Goal: Information Seeking & Learning: Learn about a topic

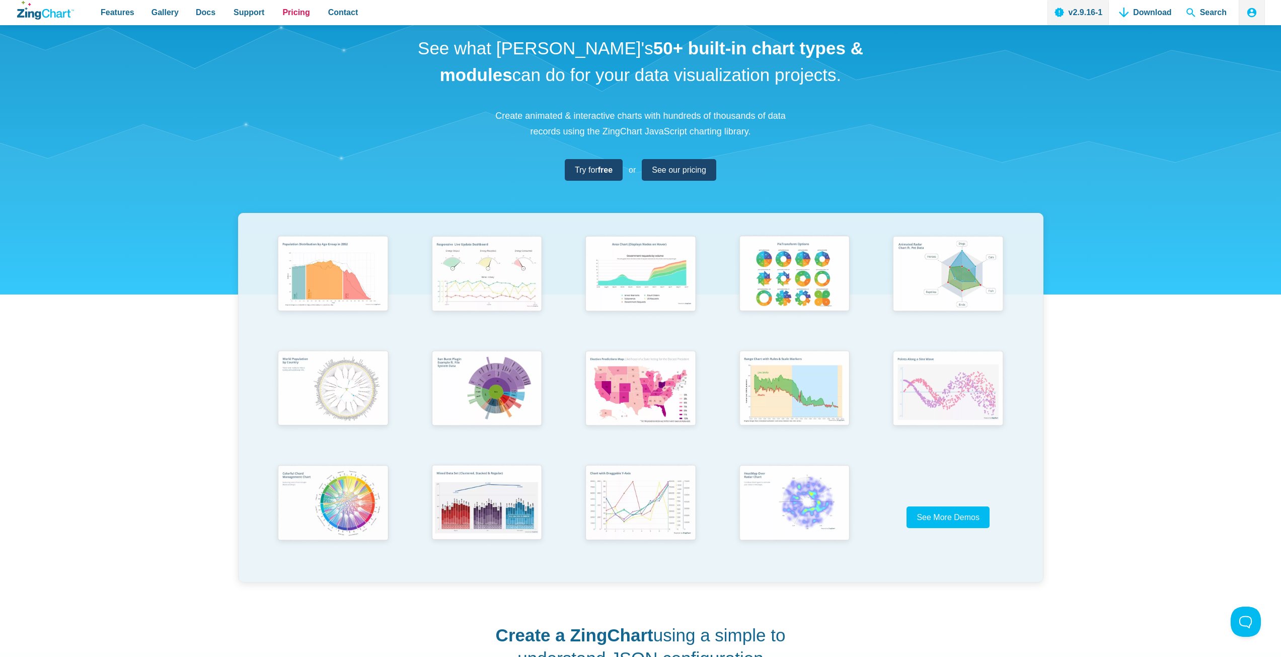
drag, startPoint x: 289, startPoint y: 21, endPoint x: 365, endPoint y: 22, distance: 76.0
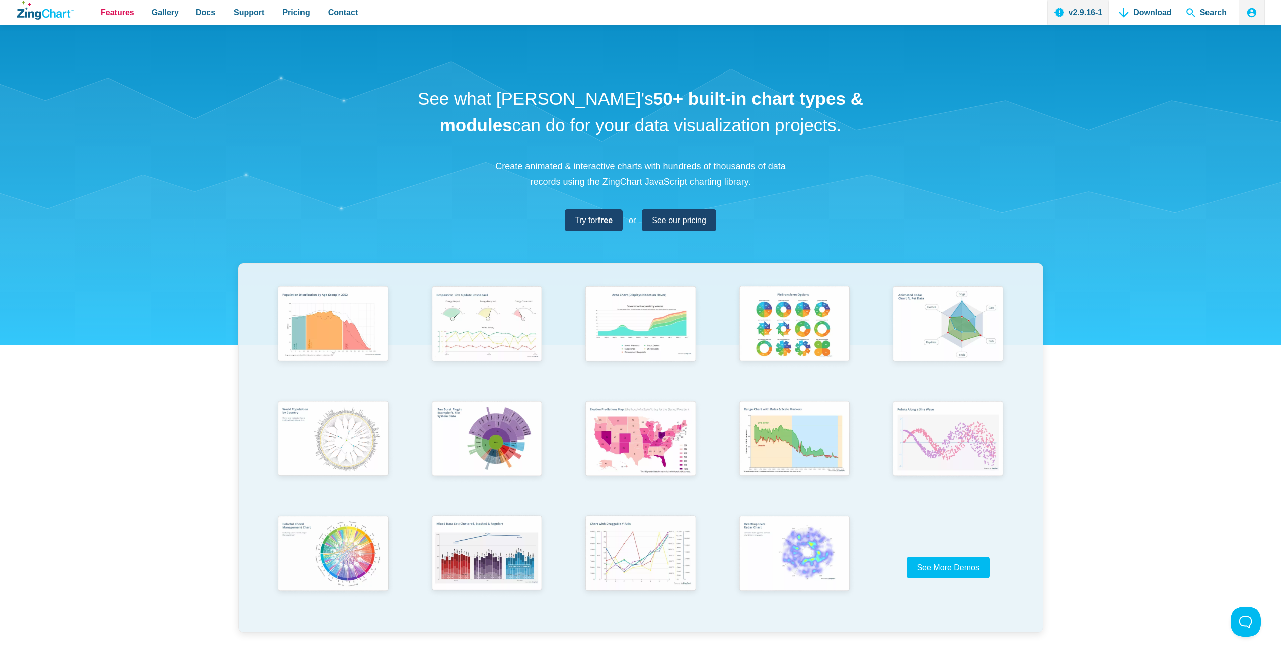
click at [115, 13] on span "Features" at bounding box center [118, 13] width 34 height 14
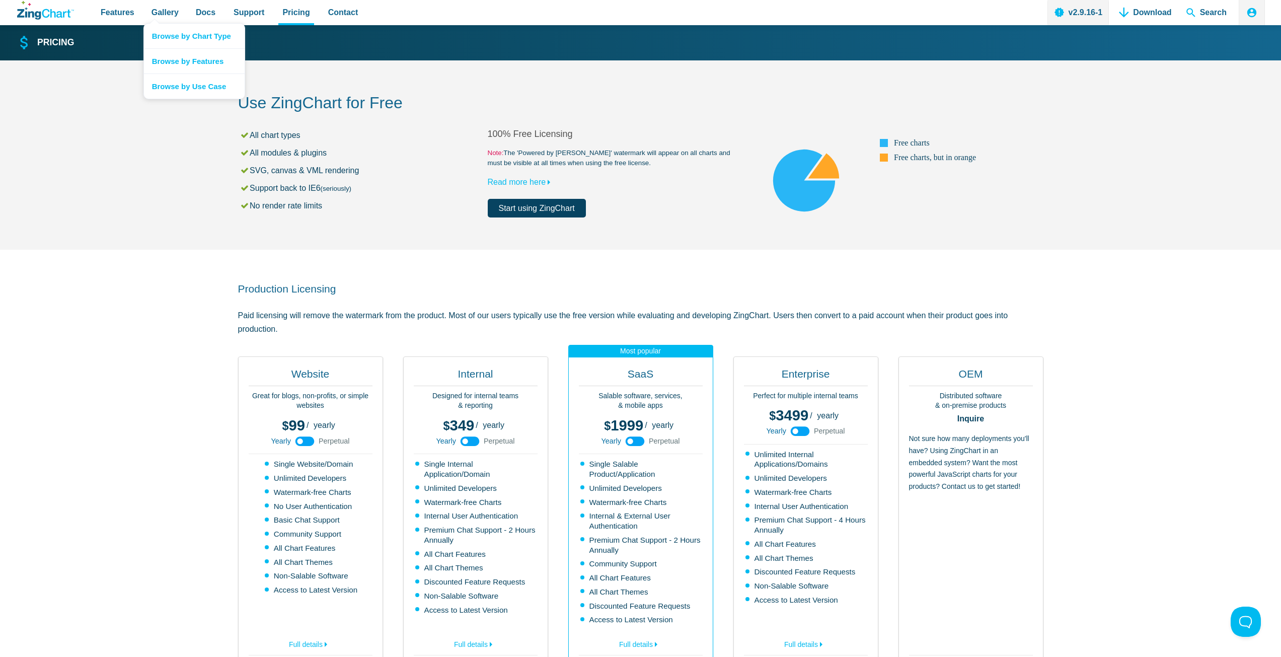
click at [150, 23] on nav "Browse by Chart Type Browse by Features Browse by Use Case" at bounding box center [194, 61] width 102 height 76
click at [155, 13] on span "Gallery" at bounding box center [164, 13] width 27 height 14
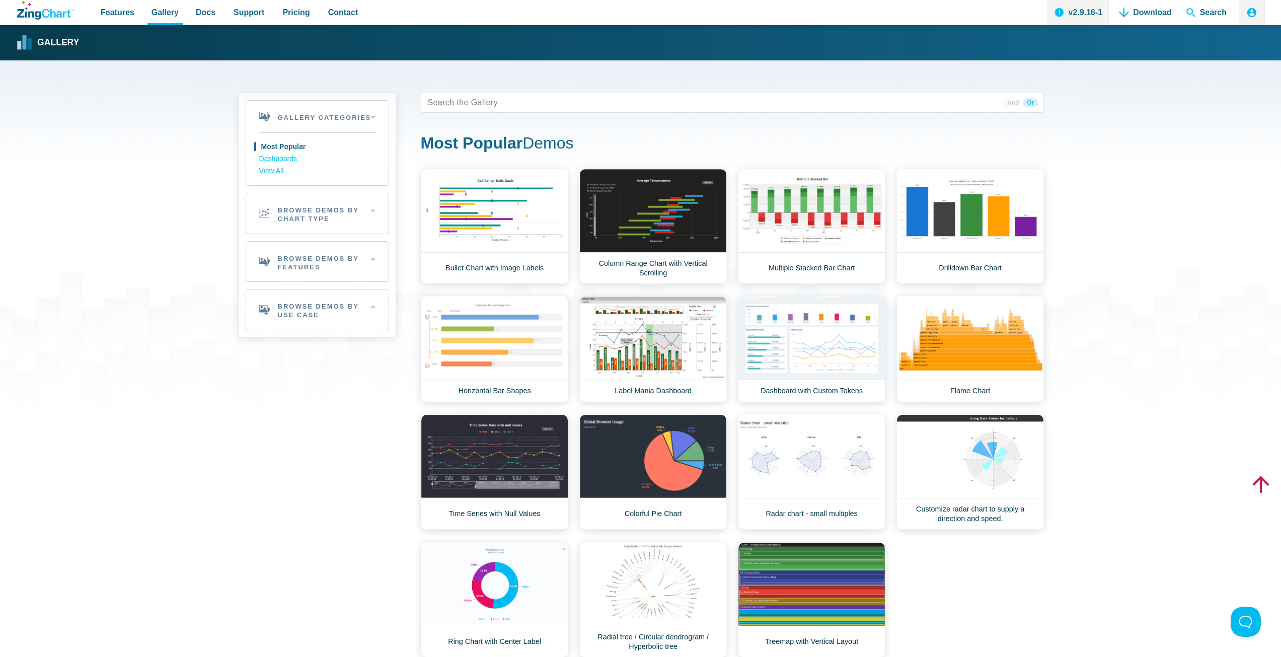
scroll to position [101, 0]
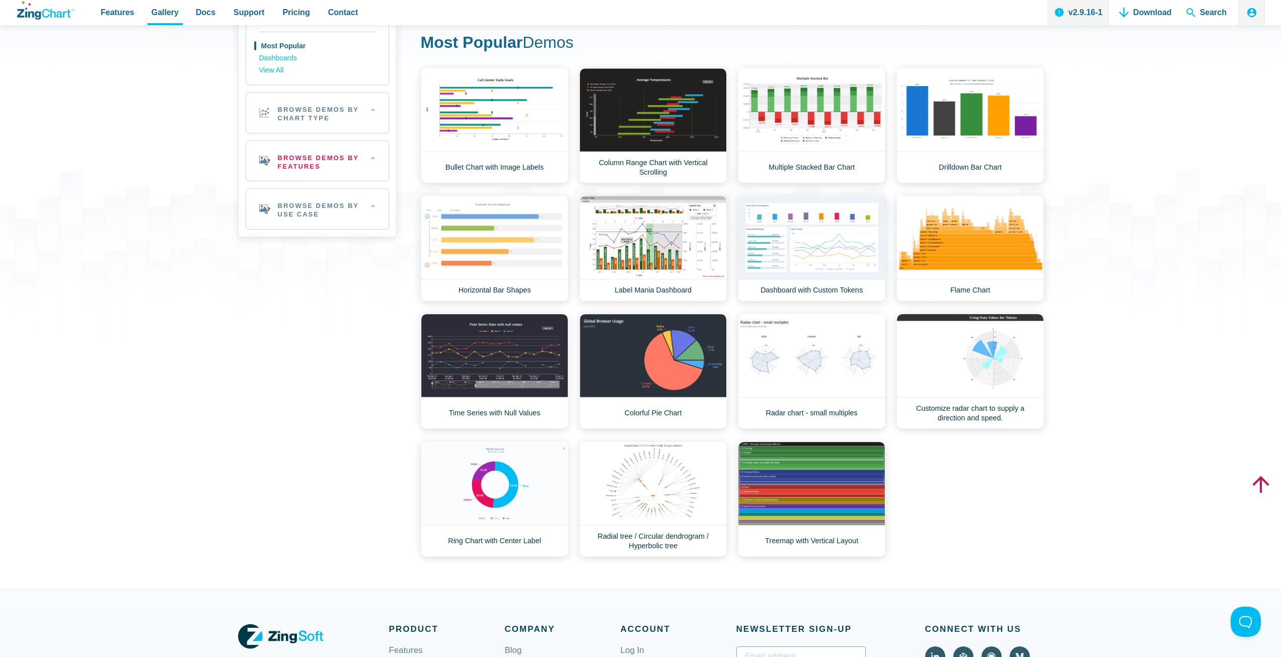
click at [358, 159] on h2 "Browse Demos By Features" at bounding box center [317, 161] width 142 height 40
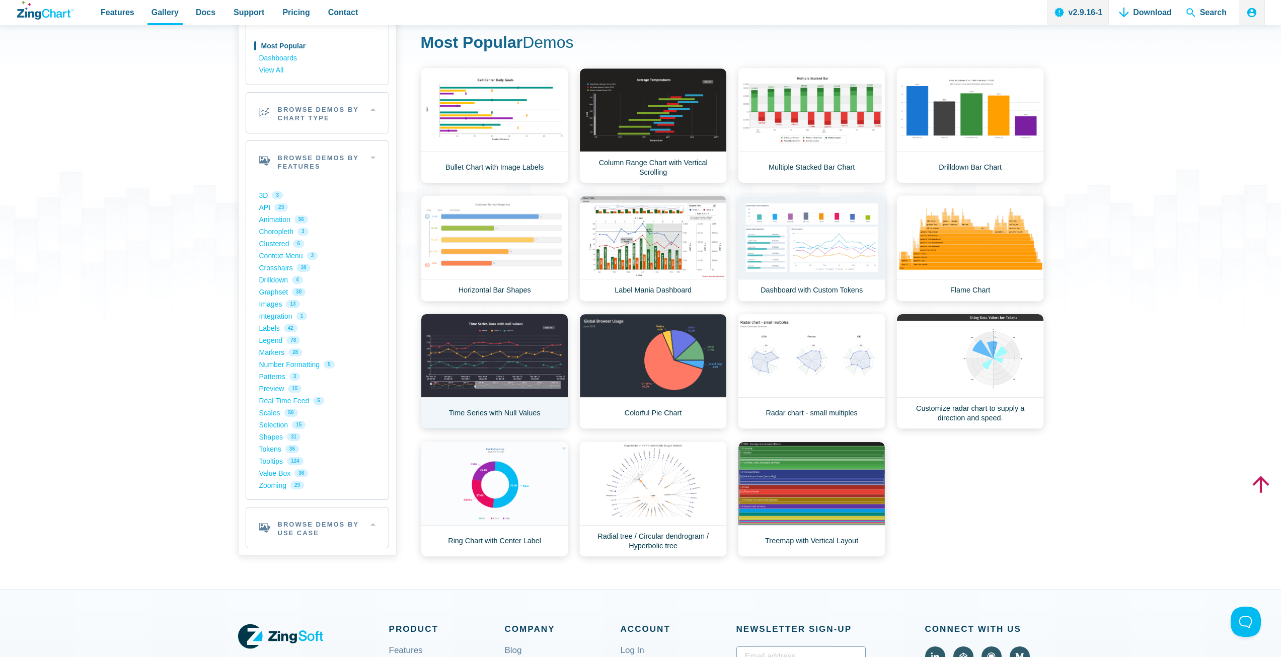
click at [514, 359] on link "Time Series with Null Values" at bounding box center [494, 371] width 147 height 115
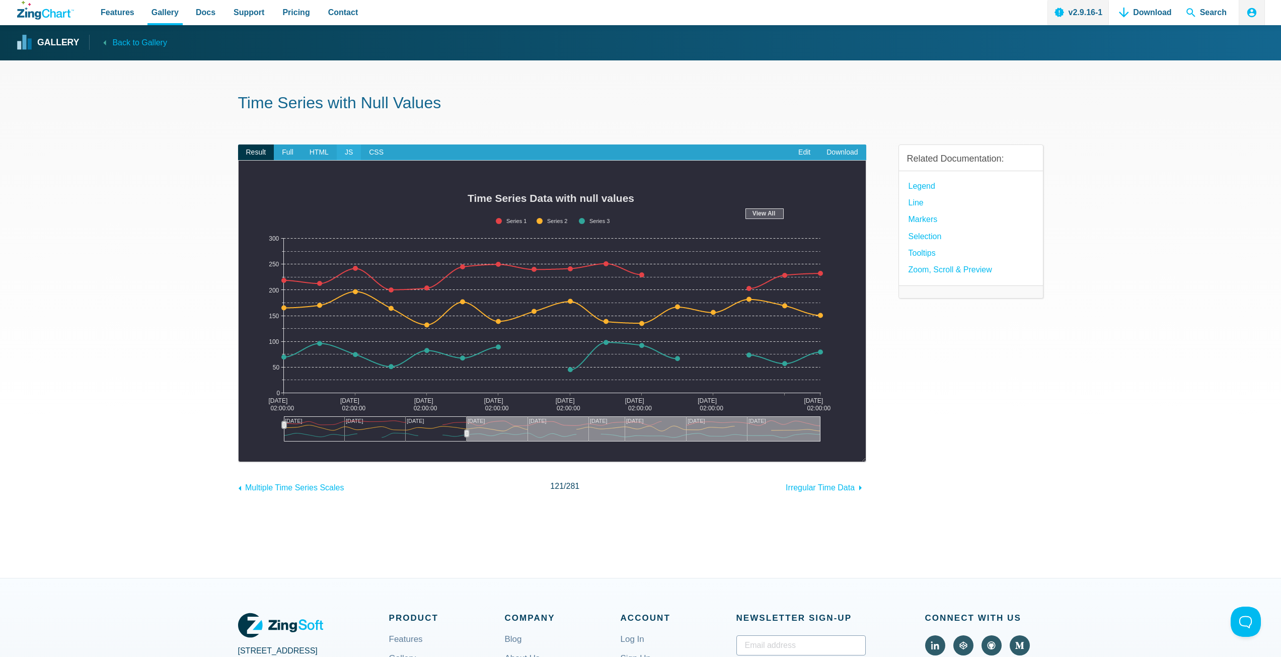
click at [343, 152] on span "JS" at bounding box center [349, 152] width 24 height 16
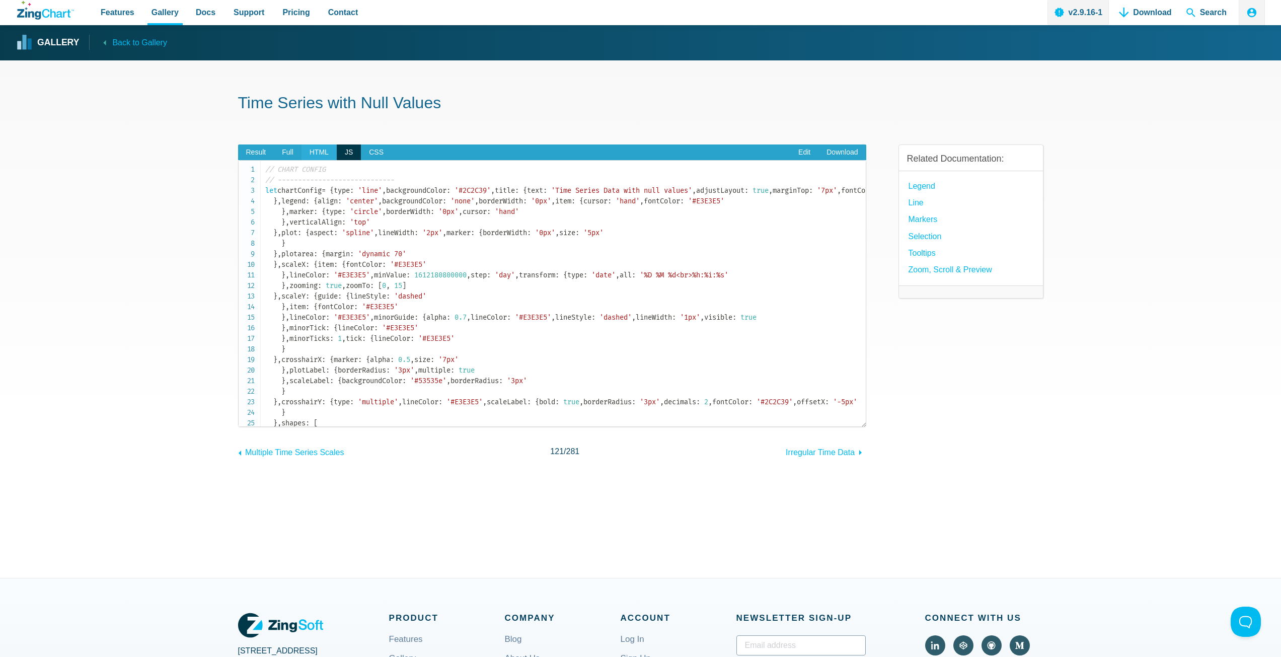
click at [314, 154] on span "HTML" at bounding box center [318, 152] width 35 height 16
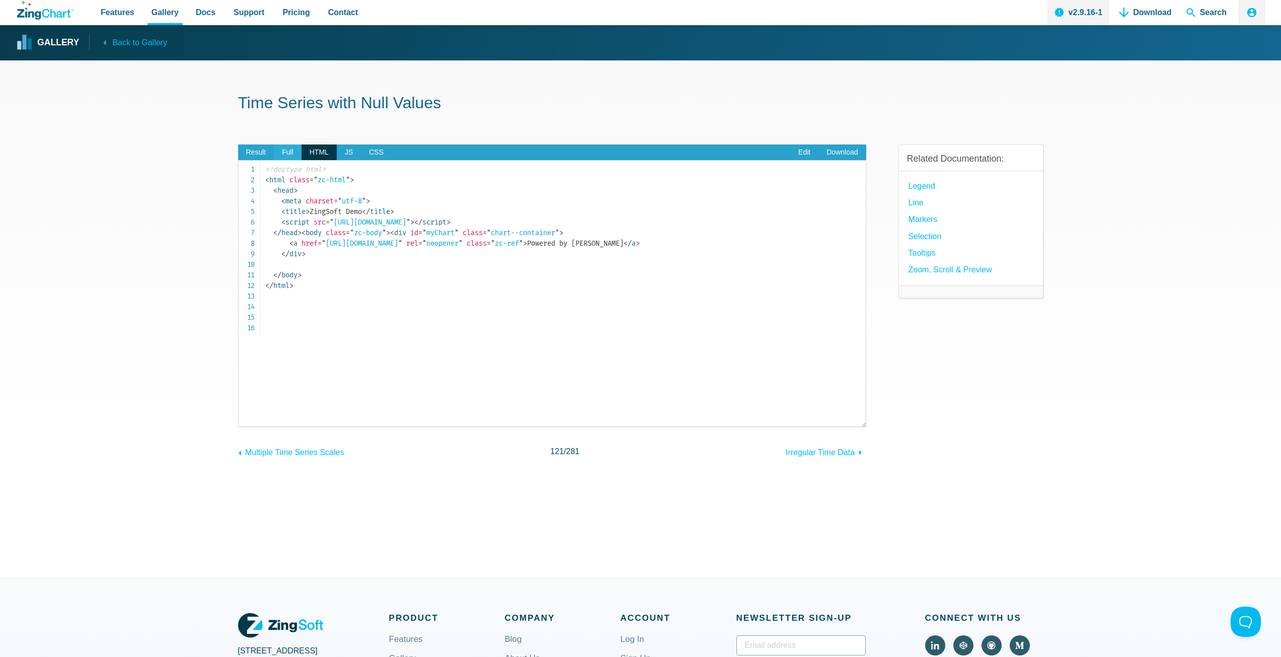
click at [287, 152] on span "Full" at bounding box center [288, 152] width 28 height 16
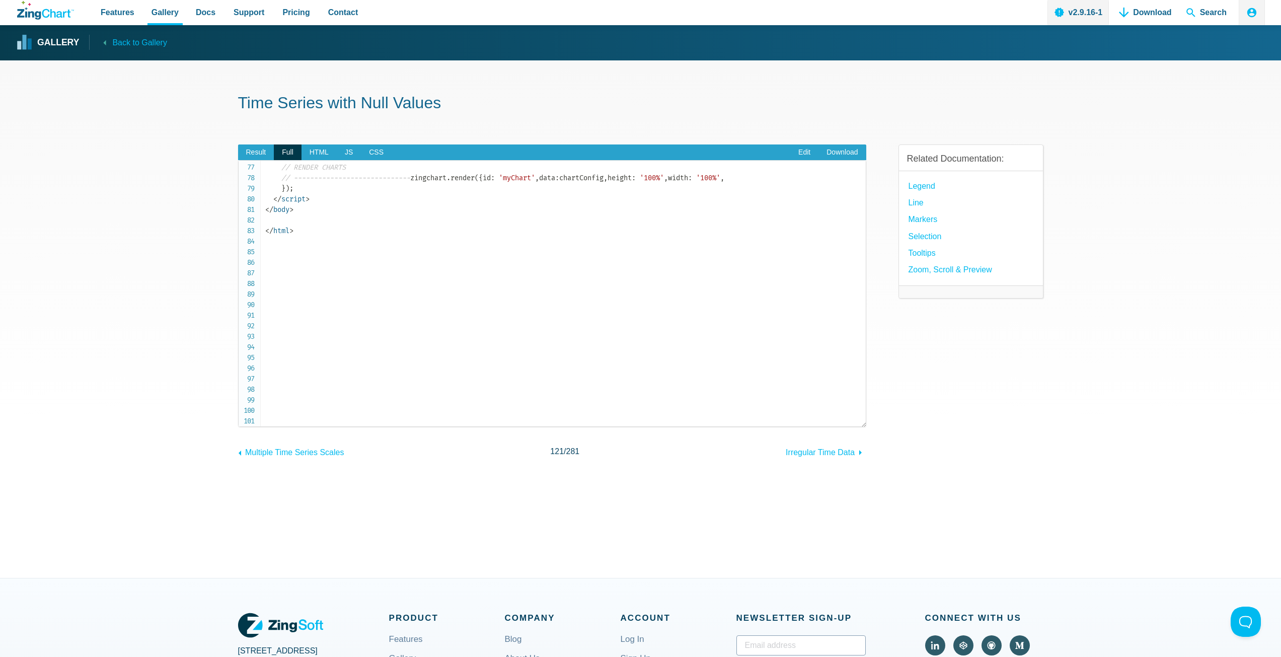
scroll to position [1157, 0]
click at [258, 155] on span "Result" at bounding box center [256, 152] width 36 height 16
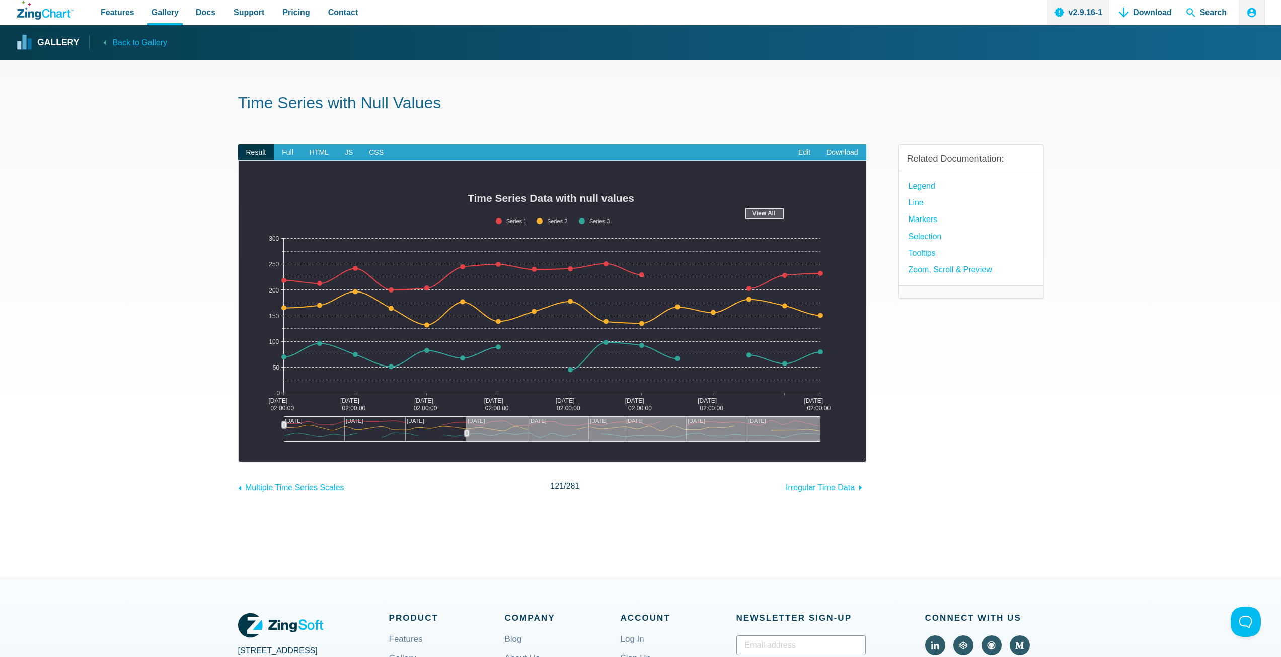
click at [249, 451] on area "View All" at bounding box center [249, 451] width 0 height 0
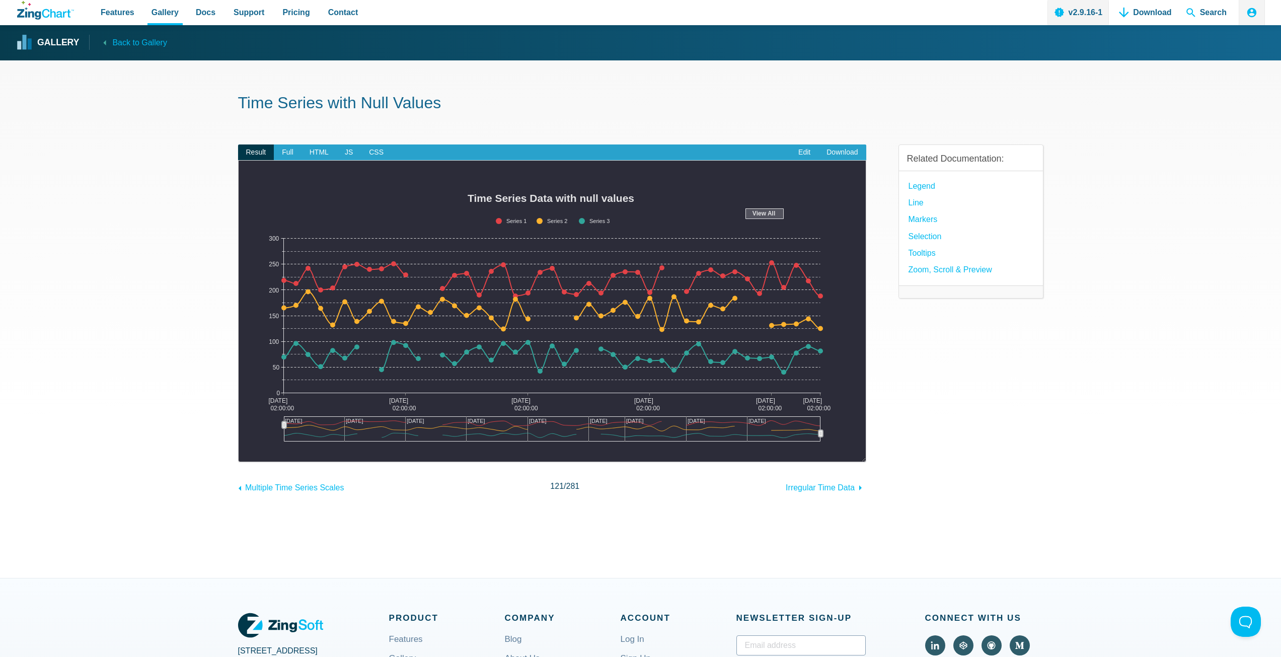
click at [495, 426] on div "App Content" at bounding box center [552, 428] width 536 height 25
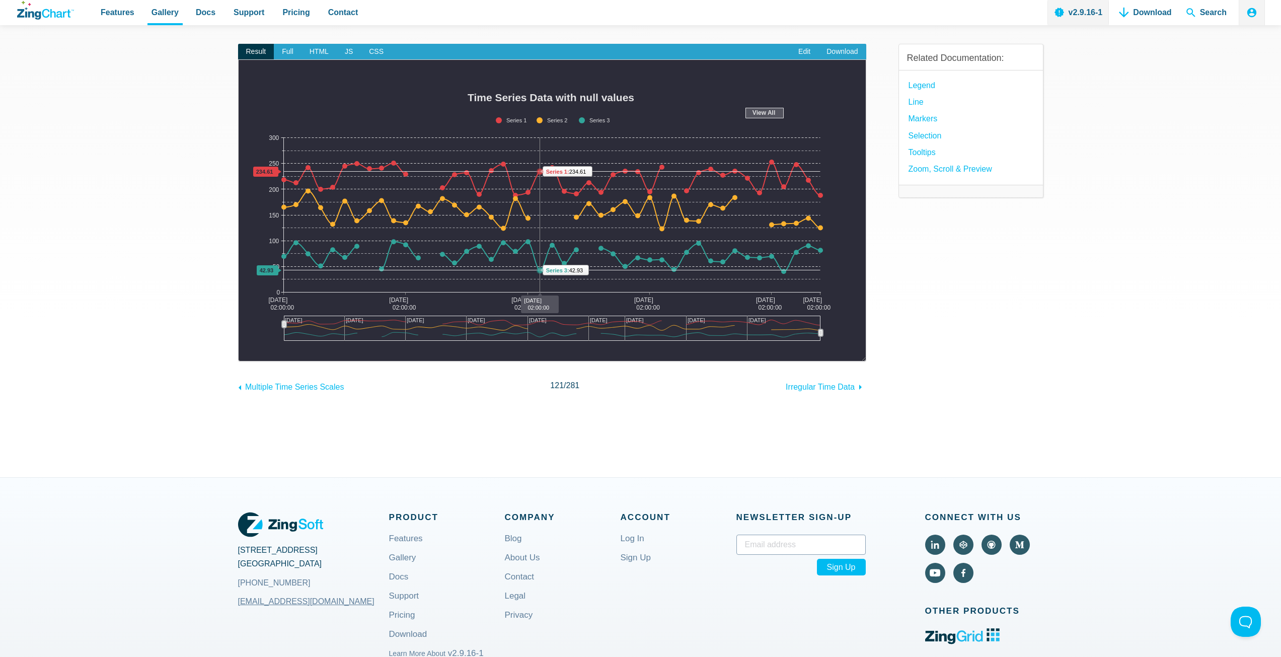
scroll to position [0, 0]
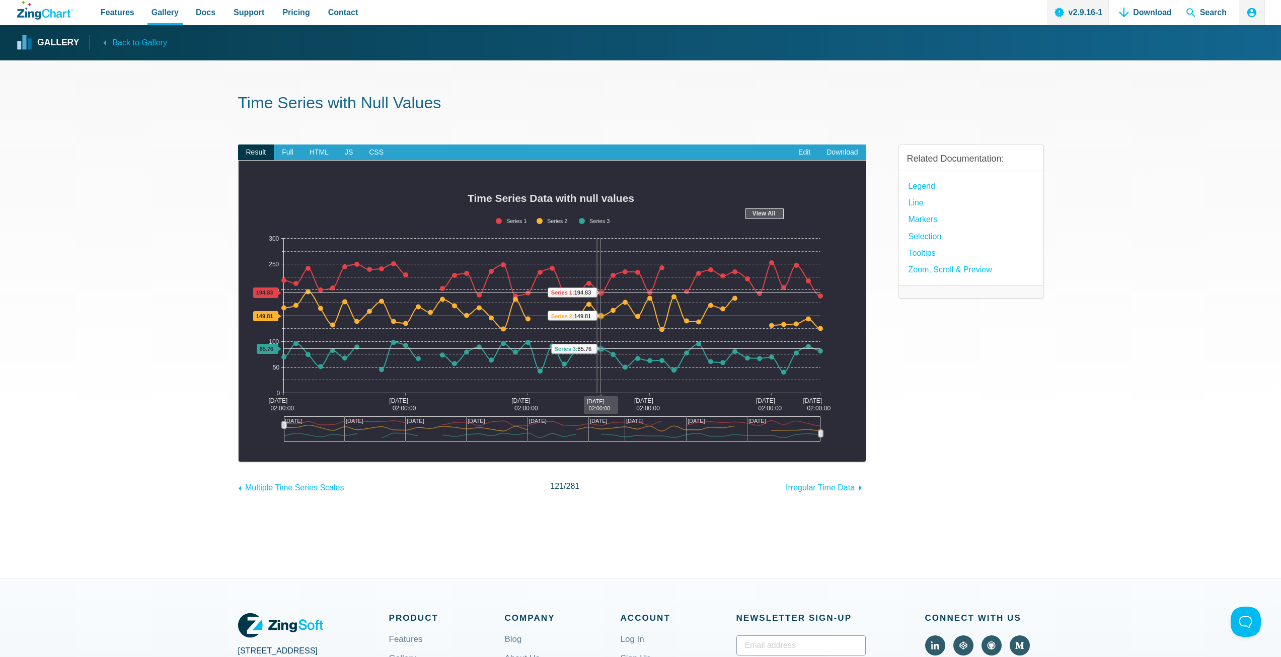
drag, startPoint x: 596, startPoint y: 296, endPoint x: 598, endPoint y: 317, distance: 21.2
click at [598, 317] on div "Time Series Data with null values Feb 1 Feb 6 Feb 11 Feb 16 Feb 21 Feb 26 Mar 1…" at bounding box center [552, 318] width 607 height 267
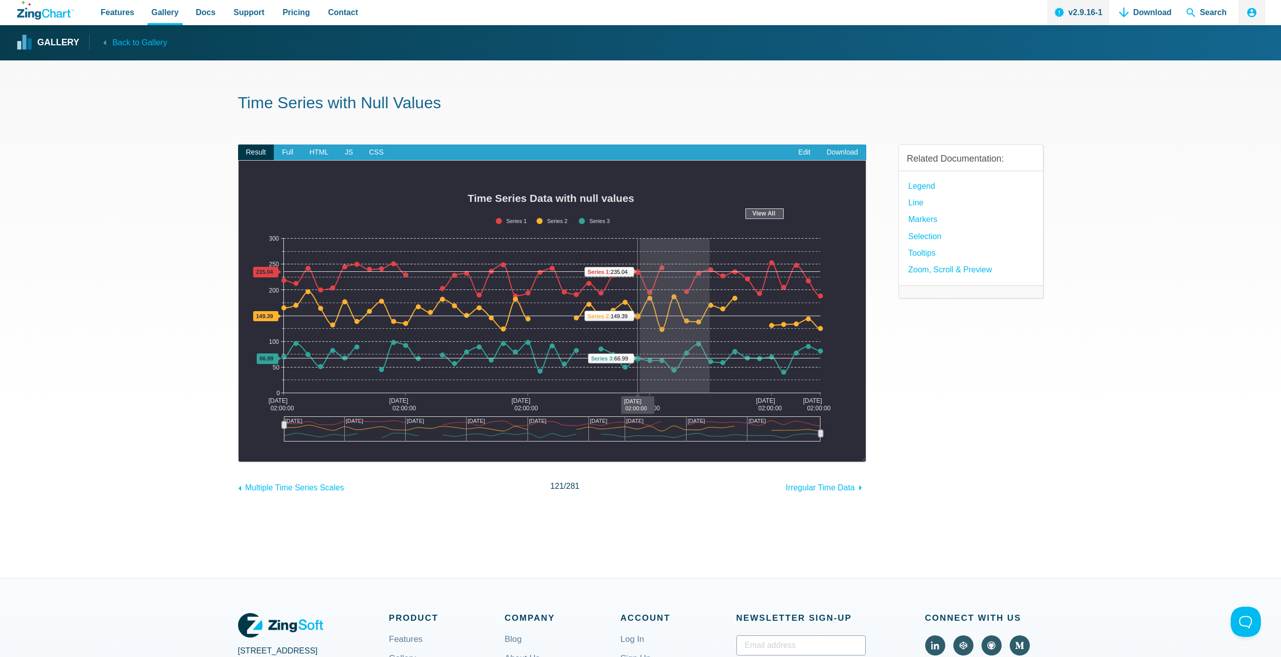
drag, startPoint x: 671, startPoint y: 309, endPoint x: 744, endPoint y: 352, distance: 84.4
click at [744, 352] on img "App Content" at bounding box center [552, 318] width 607 height 267
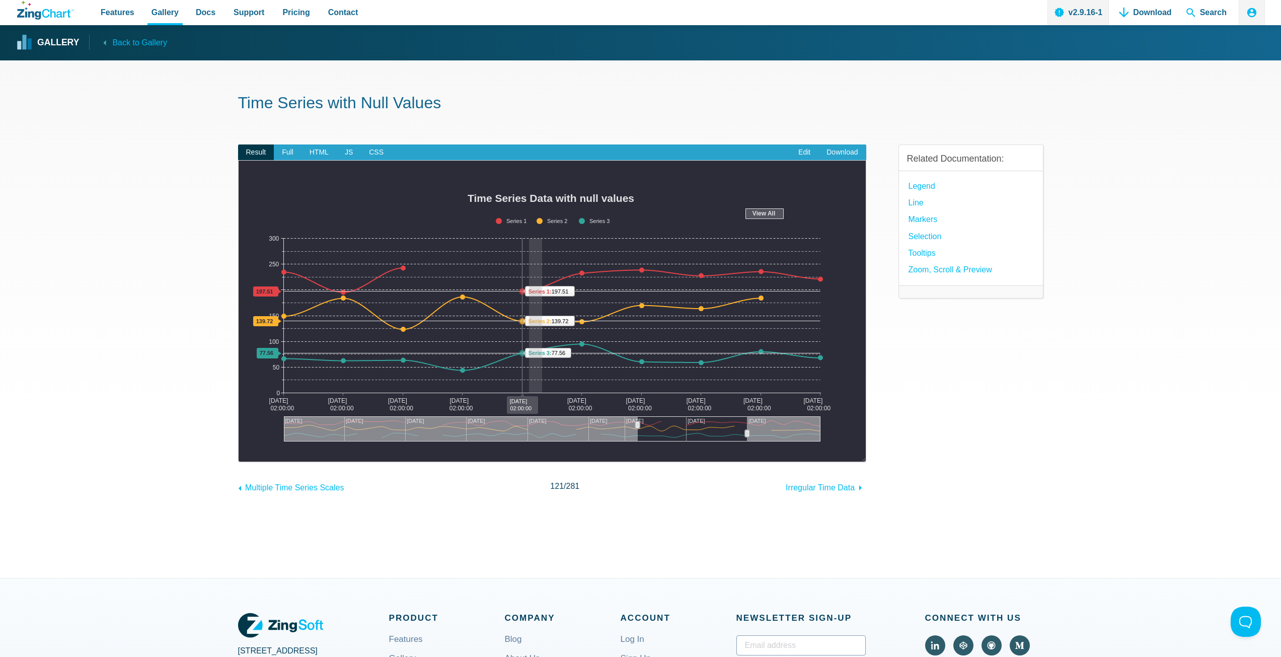
drag, startPoint x: 542, startPoint y: 283, endPoint x: 588, endPoint y: 303, distance: 49.8
click at [588, 303] on img "App Content" at bounding box center [552, 318] width 607 height 267
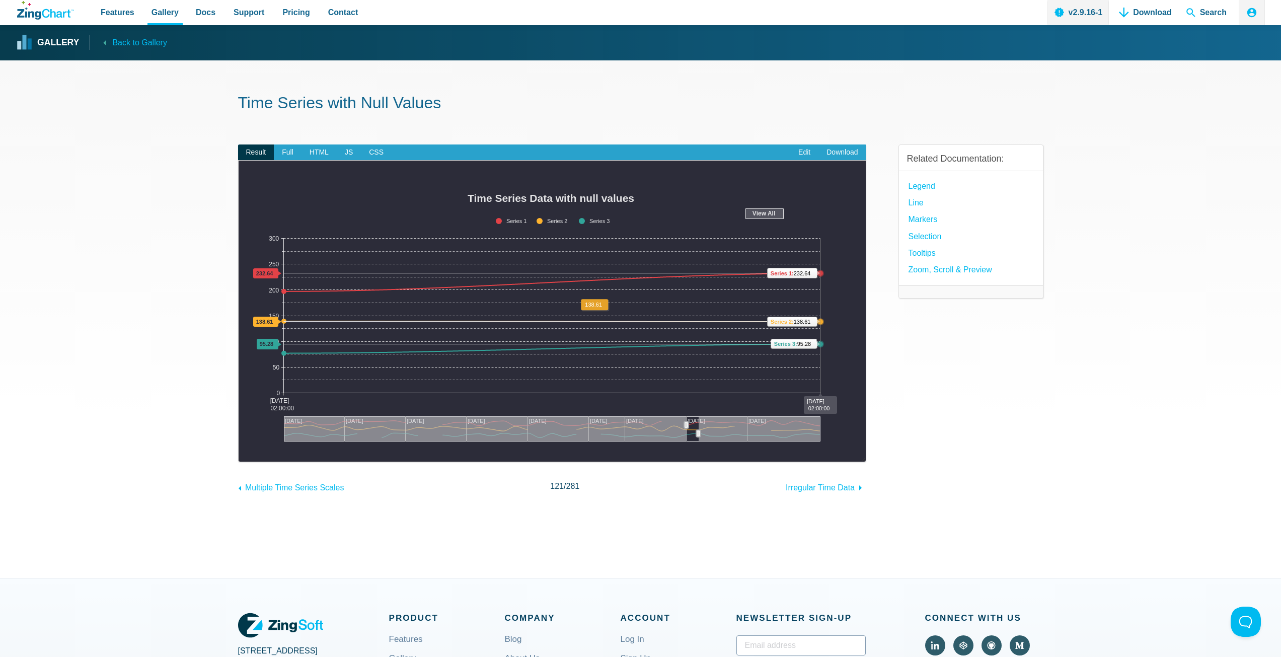
drag, startPoint x: 588, startPoint y: 310, endPoint x: 596, endPoint y: 327, distance: 19.1
drag, startPoint x: 631, startPoint y: 306, endPoint x: 661, endPoint y: 331, distance: 39.4
click at [661, 331] on img "App Content" at bounding box center [552, 318] width 607 height 267
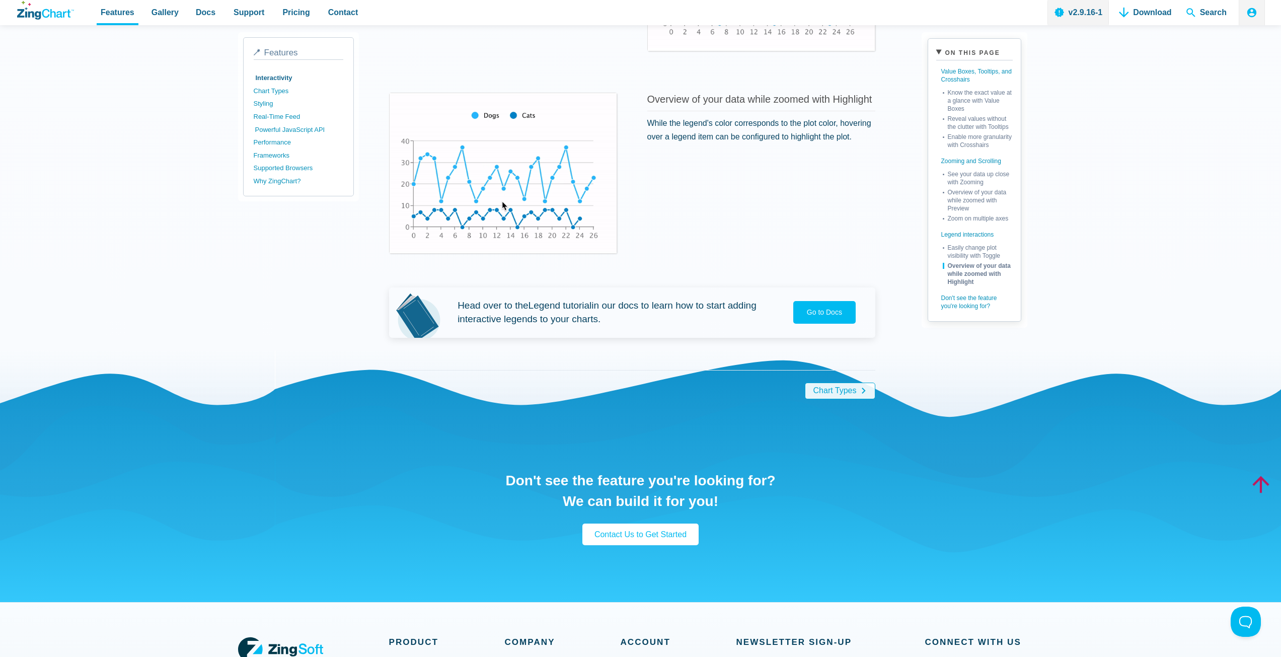
scroll to position [1701, 0]
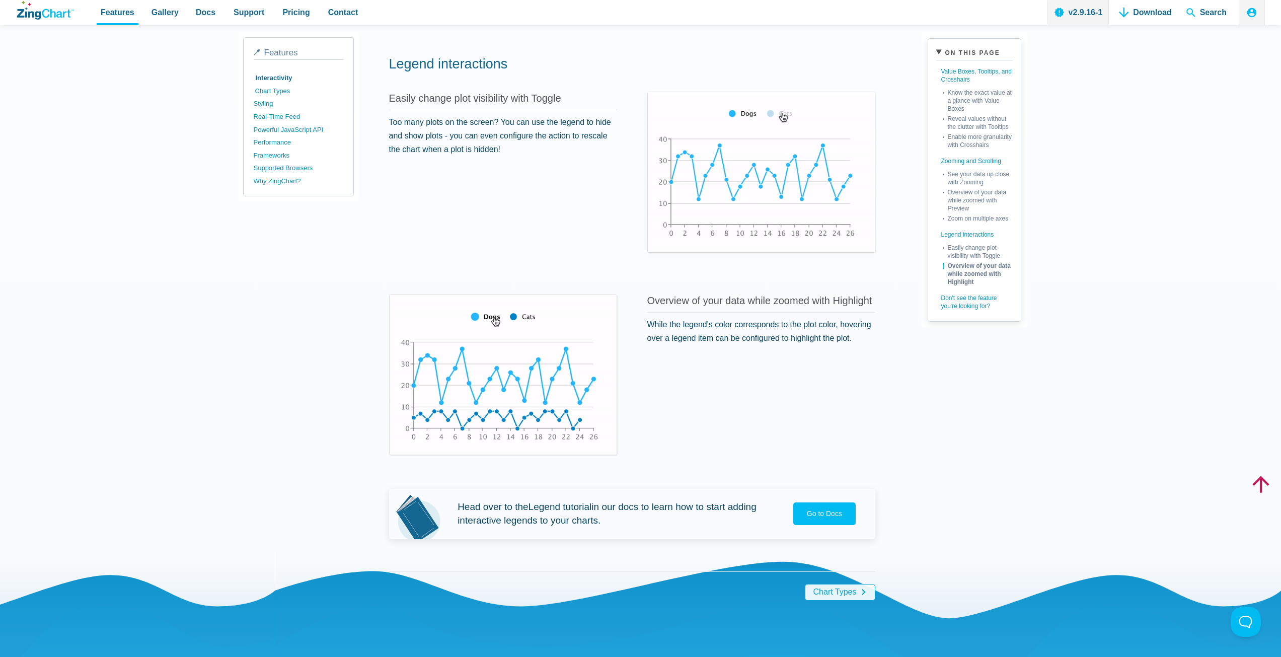
click at [267, 90] on link "Chart Types" at bounding box center [300, 91] width 90 height 13
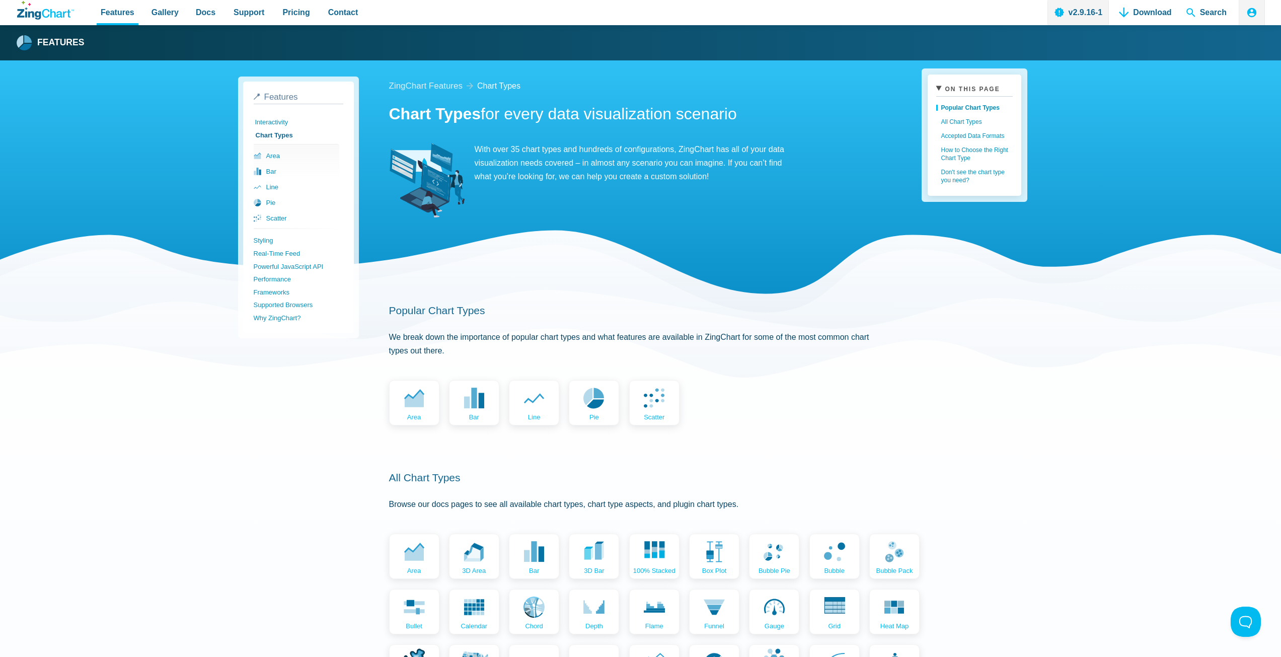
click at [277, 124] on link "Interactivity" at bounding box center [300, 122] width 90 height 13
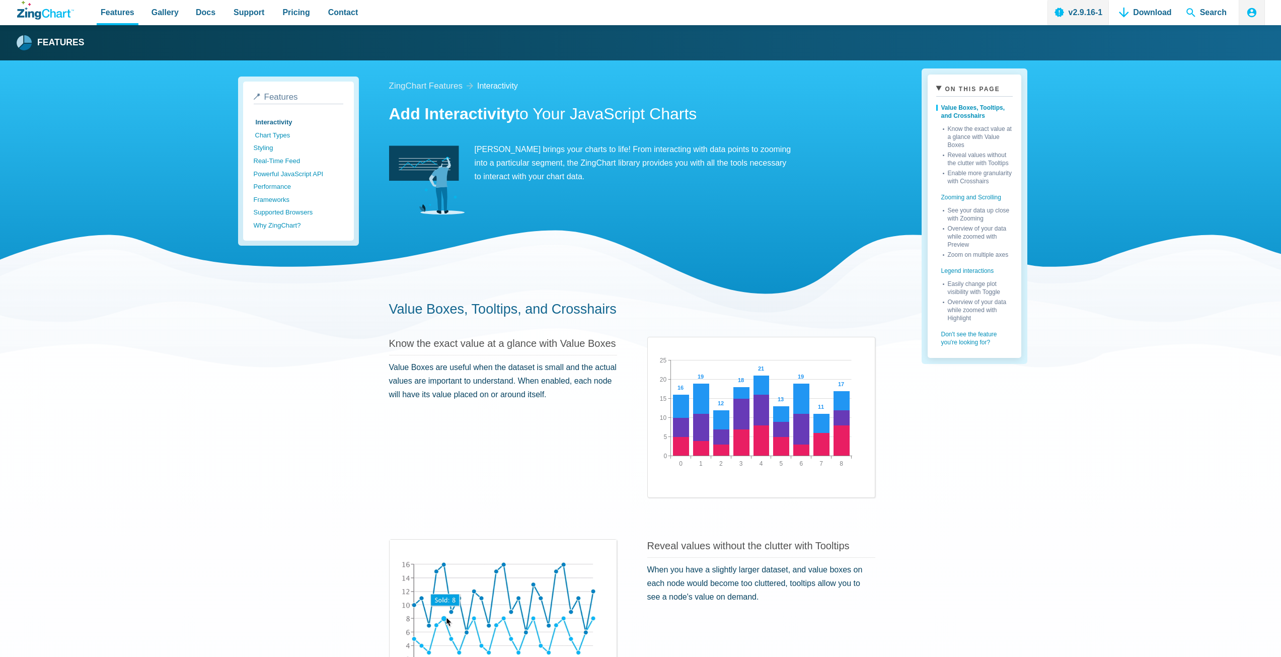
click at [280, 136] on link "Chart Types" at bounding box center [300, 135] width 90 height 13
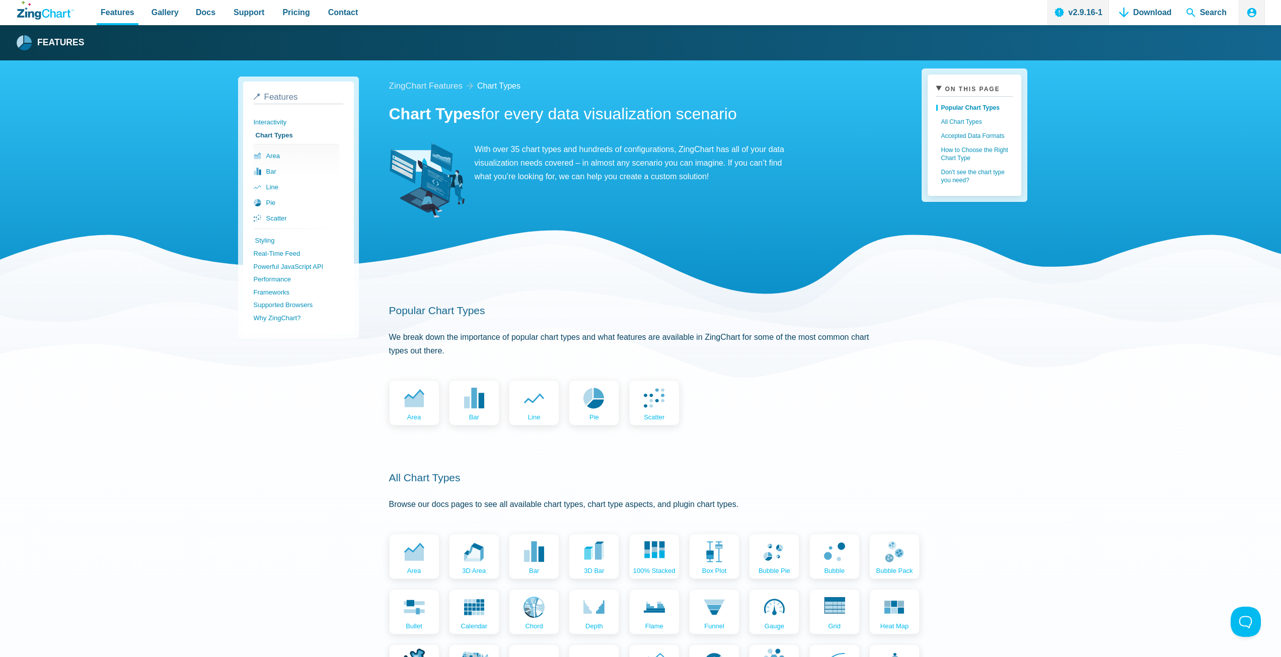
click at [264, 240] on link "Styling" at bounding box center [300, 240] width 90 height 13
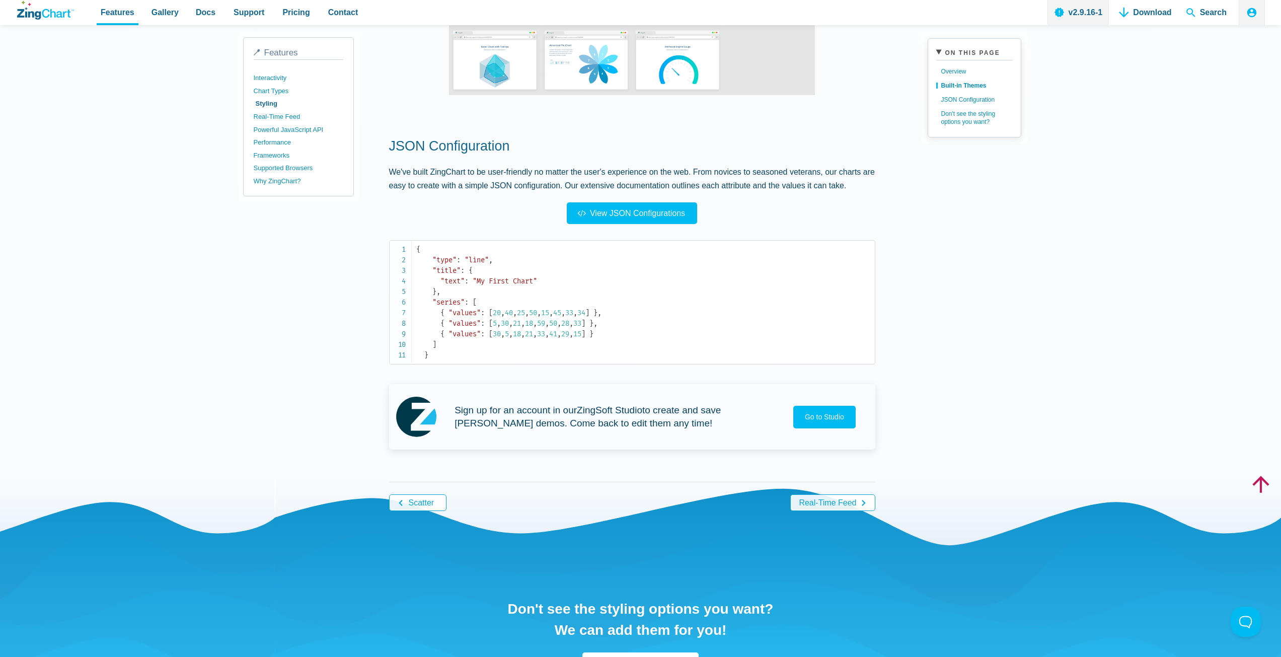
scroll to position [805, 0]
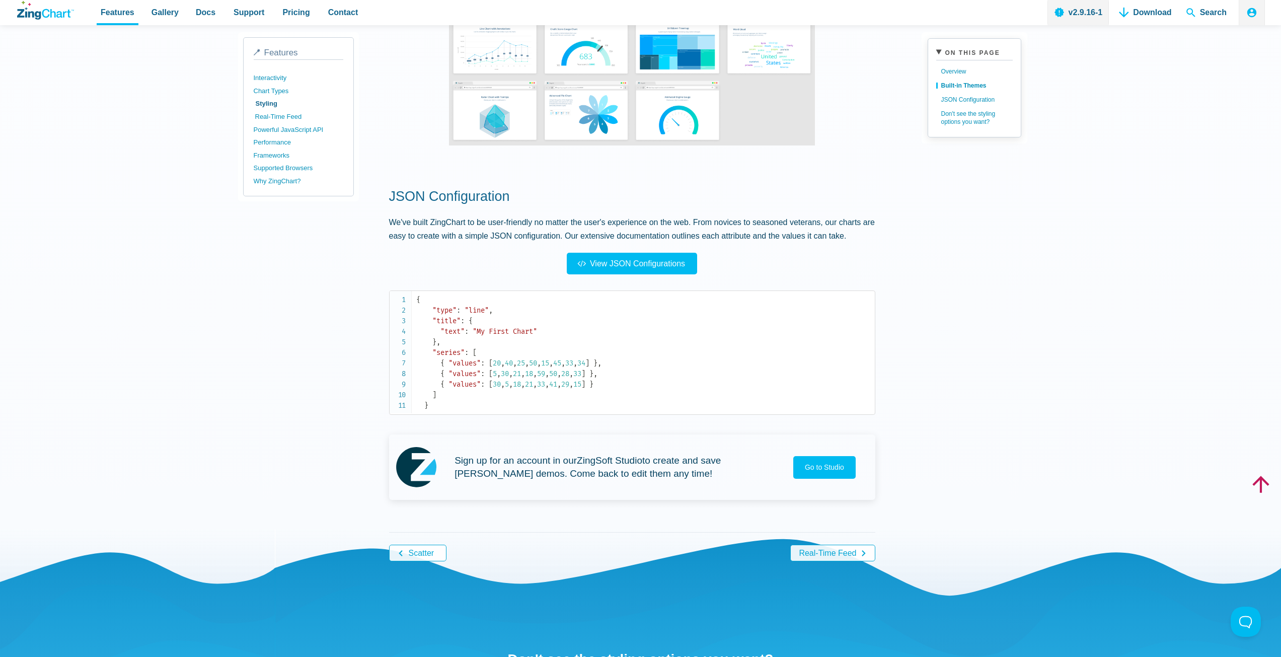
click at [294, 116] on link "Real-Time Feed" at bounding box center [300, 116] width 90 height 13
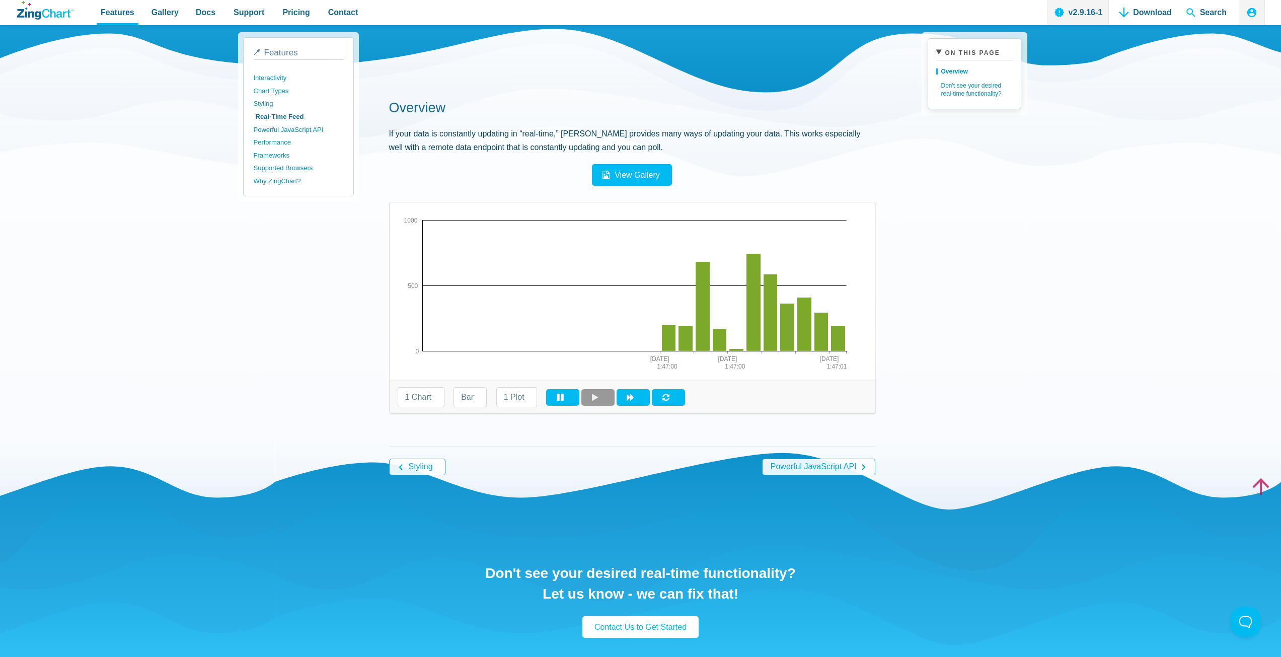
scroll to position [101, 0]
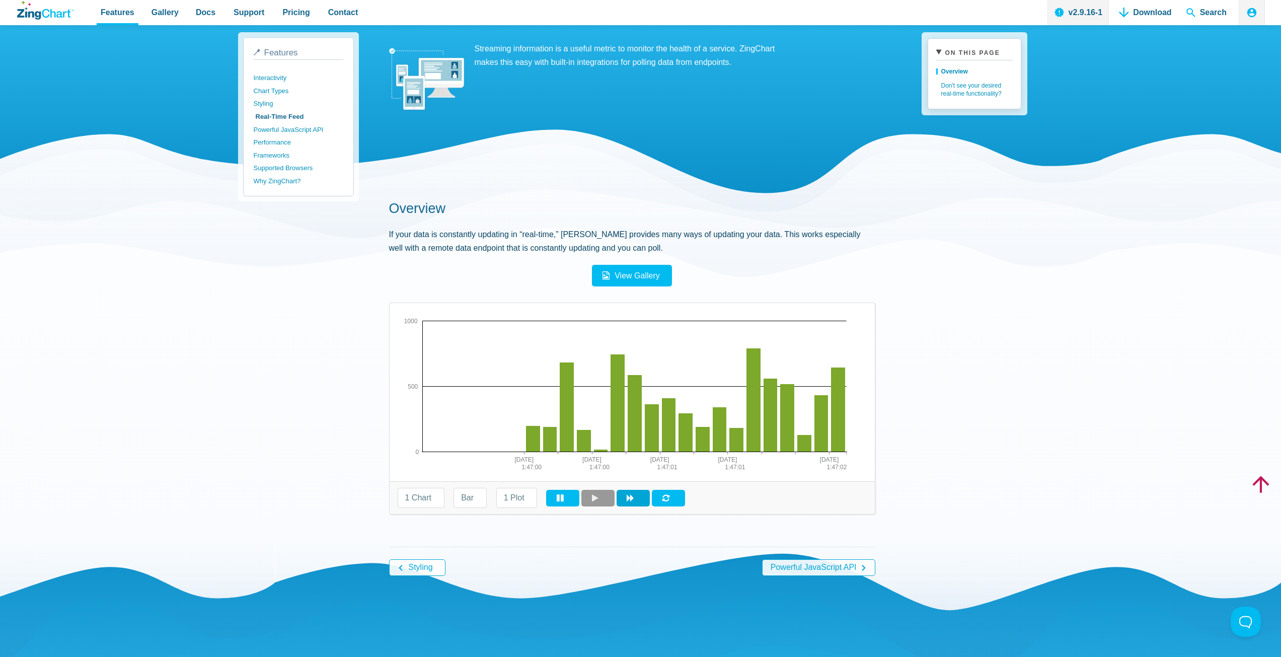
click at [636, 504] on button "App Content" at bounding box center [632, 498] width 33 height 17
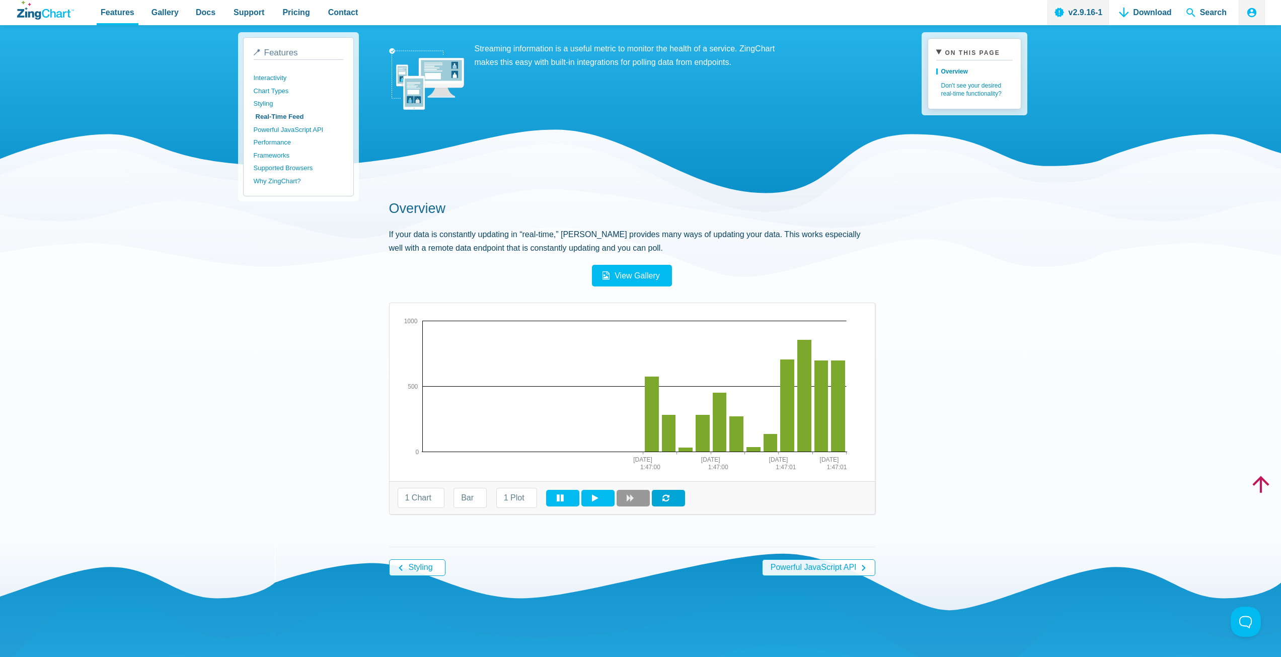
click at [677, 504] on button "App Content" at bounding box center [668, 498] width 33 height 17
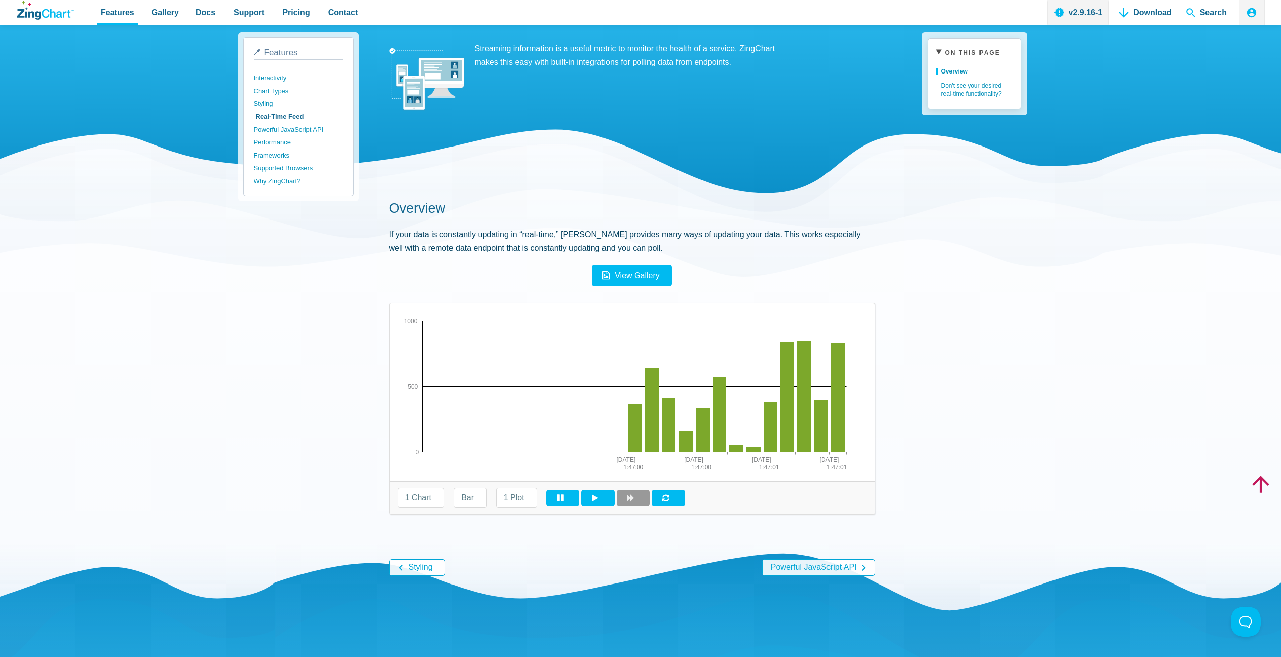
click at [445, 498] on div "1 Chart 2 Charts Bar Line Area 1 Plot 2 Plots 3 Plots" at bounding box center [631, 497] width 485 height 33
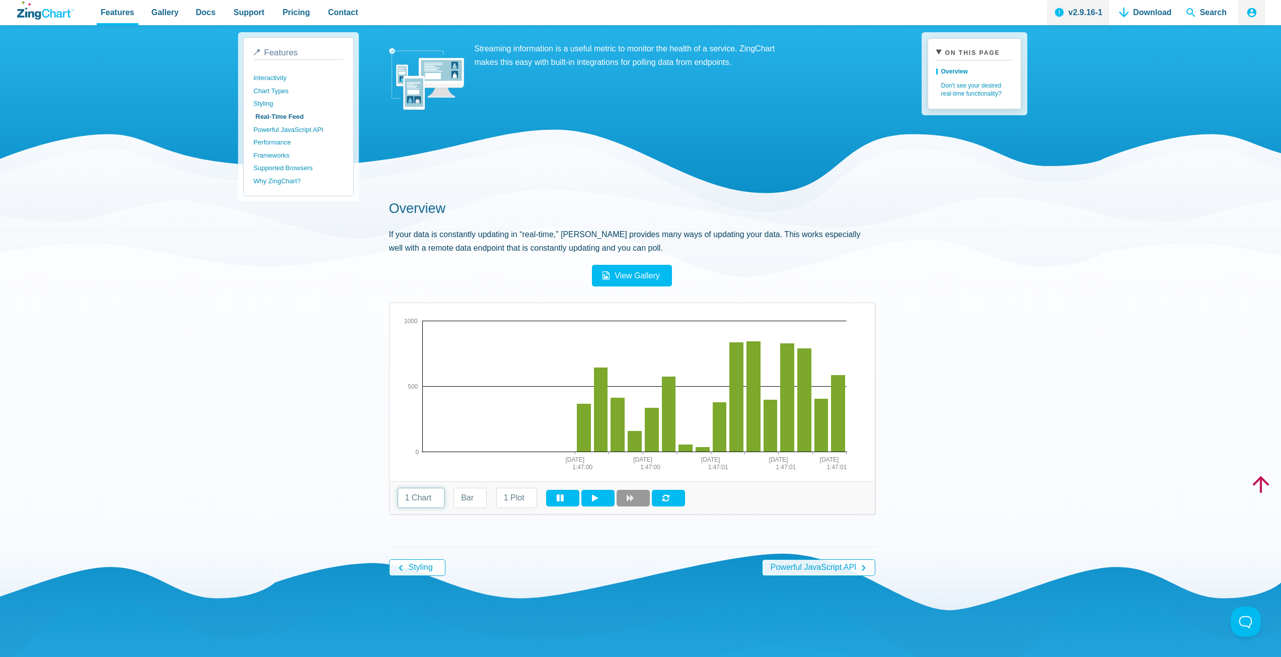
click at [434, 498] on select "1 Chart 2 Charts" at bounding box center [421, 498] width 47 height 20
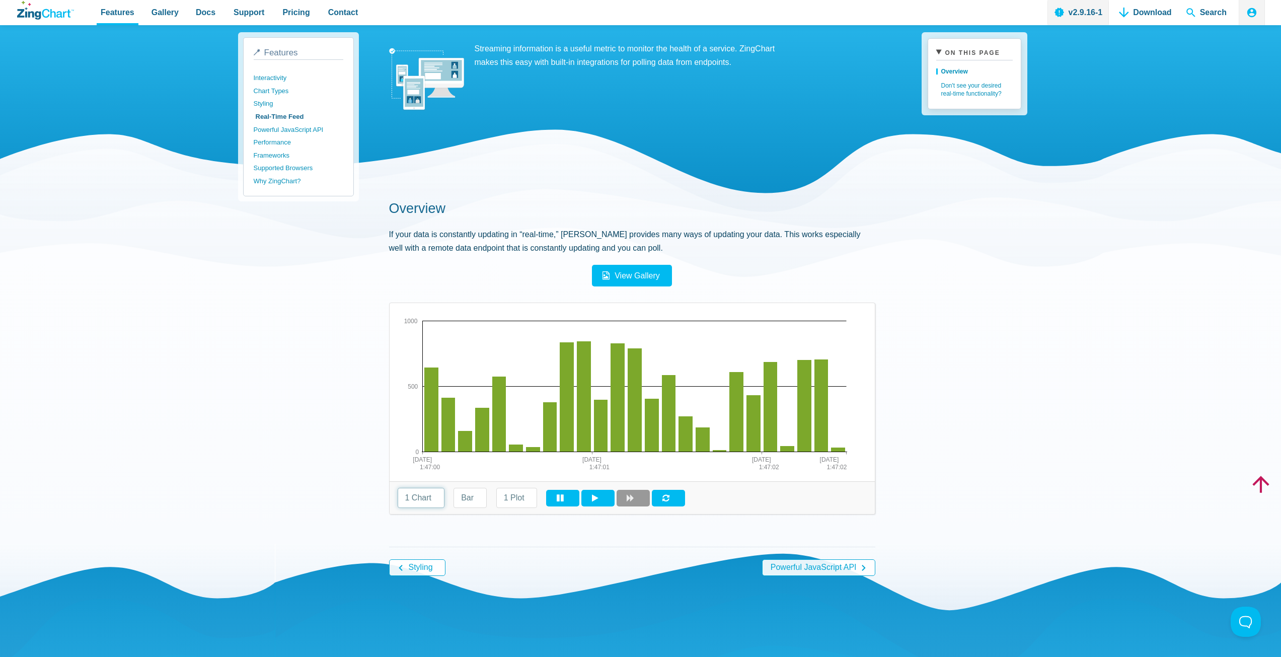
click at [398, 488] on select "1 Chart 2 Charts" at bounding box center [421, 498] width 47 height 20
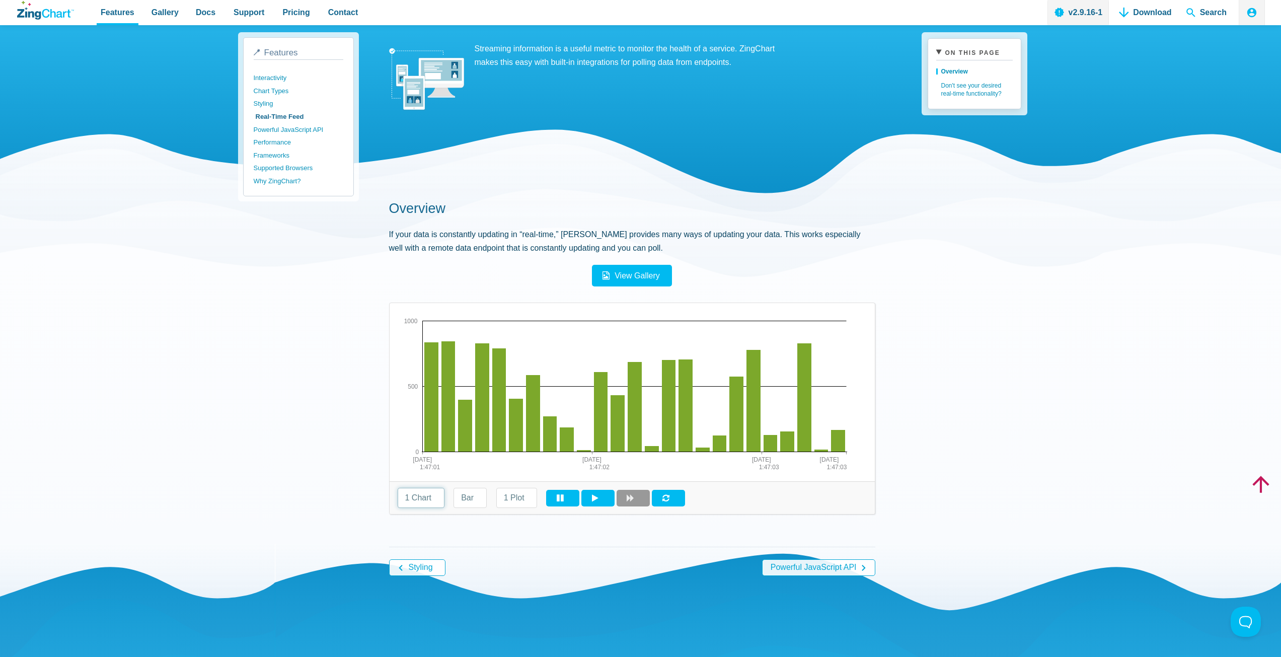
drag, startPoint x: 428, startPoint y: 498, endPoint x: 428, endPoint y: 506, distance: 8.1
click at [428, 498] on select "1 Chart 2 Charts" at bounding box center [421, 498] width 47 height 20
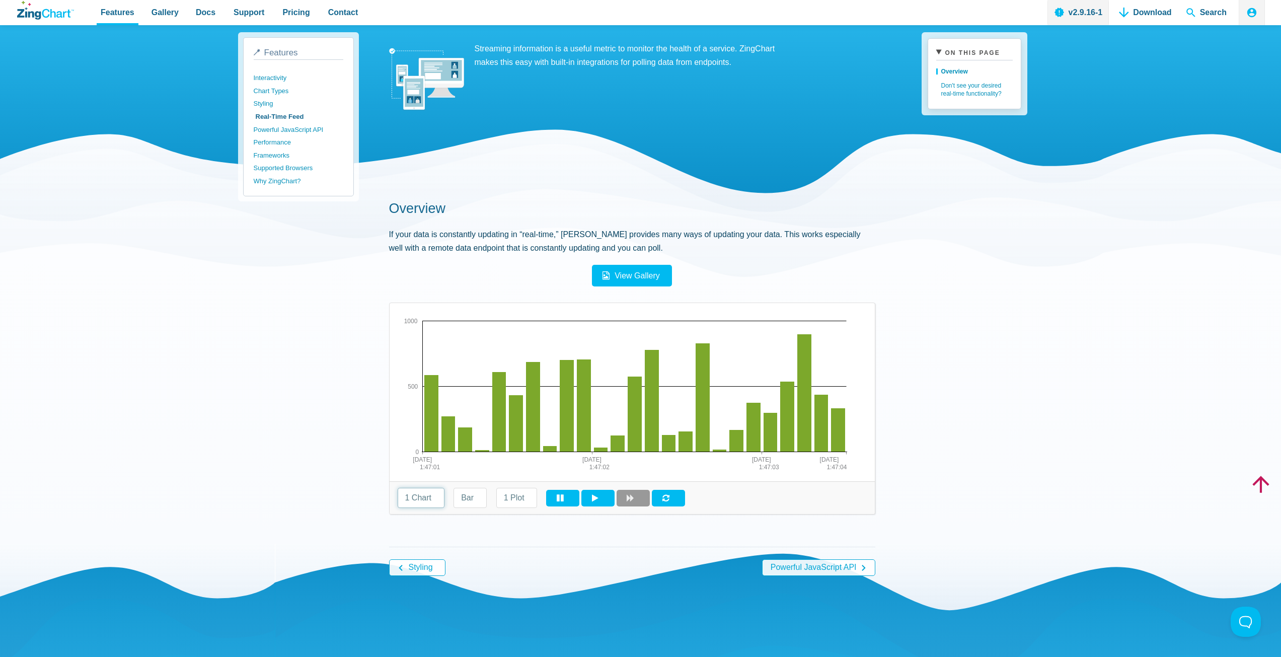
select select "2charts"
click at [398, 488] on select "1 Chart 2 Charts" at bounding box center [421, 498] width 47 height 20
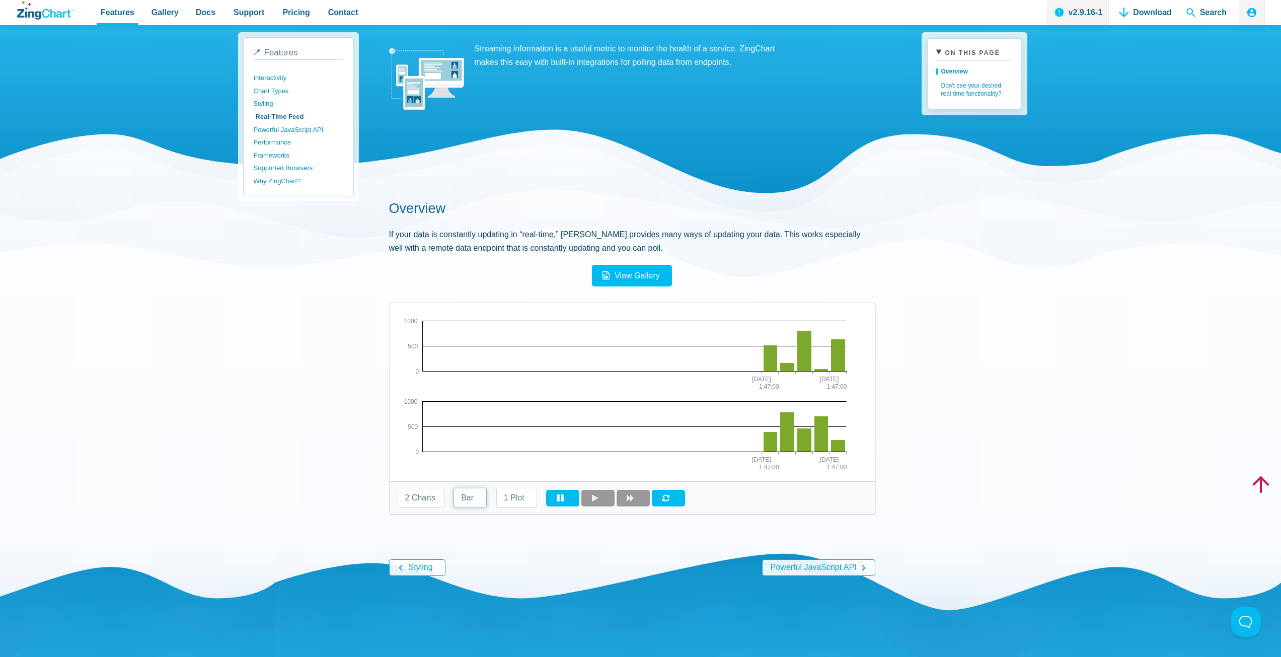
click at [469, 501] on select "Bar Line Area" at bounding box center [469, 498] width 33 height 20
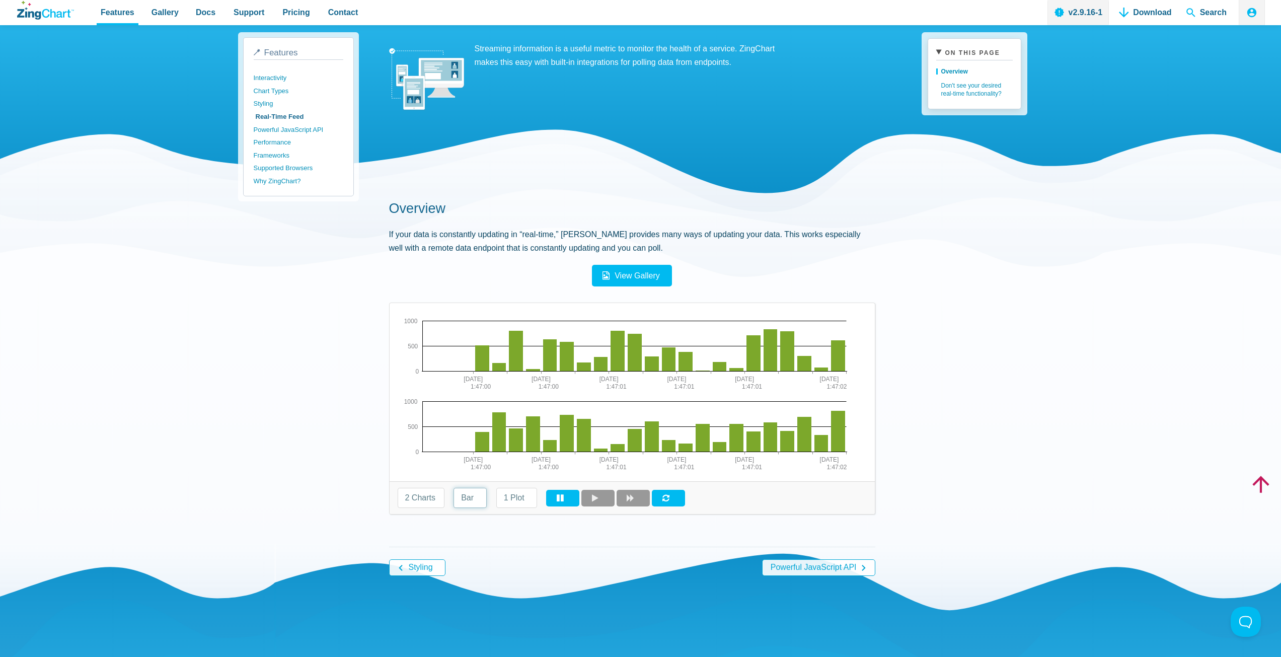
select select "line"
click at [453, 488] on select "Bar Line Area" at bounding box center [469, 498] width 33 height 20
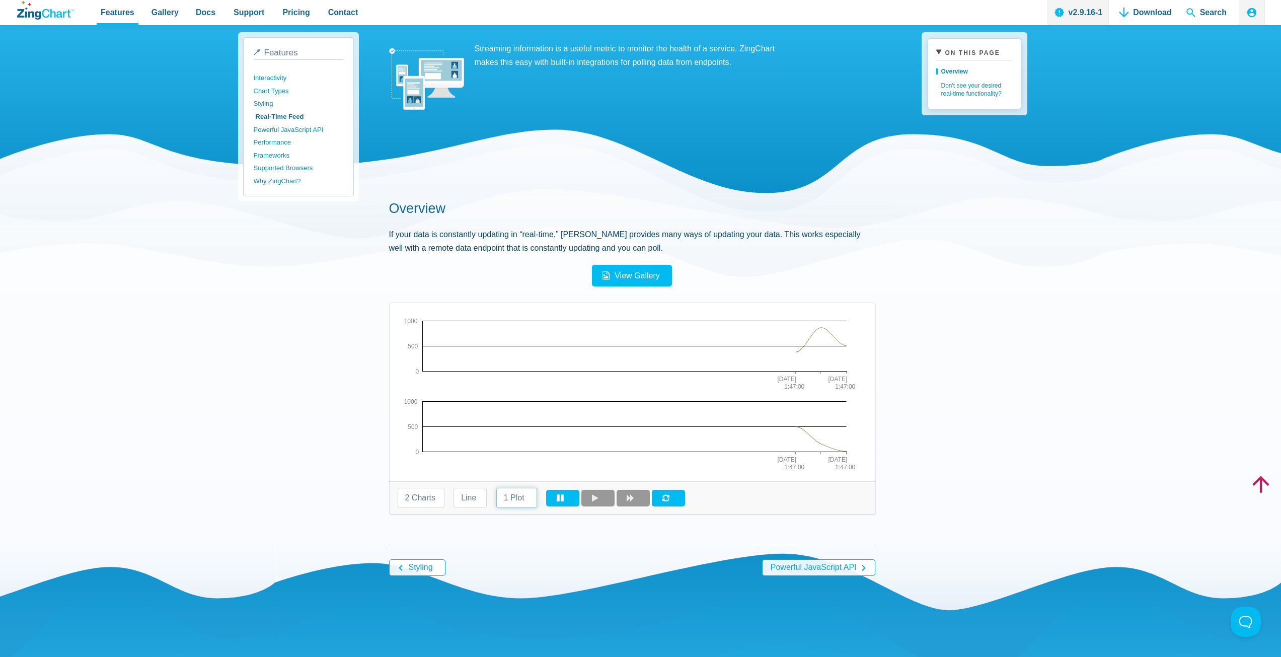
click at [514, 496] on select "1 Plot 2 Plots 3 Plots" at bounding box center [516, 498] width 41 height 20
click at [496, 488] on select "1 Plot 2 Plots 3 Plots" at bounding box center [516, 498] width 41 height 20
drag, startPoint x: 515, startPoint y: 501, endPoint x: 516, endPoint y: 506, distance: 5.1
click at [515, 501] on select "1 Plot 2 Plots 3 Plots" at bounding box center [516, 498] width 41 height 20
click at [496, 488] on select "1 Plot 2 Plots 3 Plots" at bounding box center [516, 498] width 41 height 20
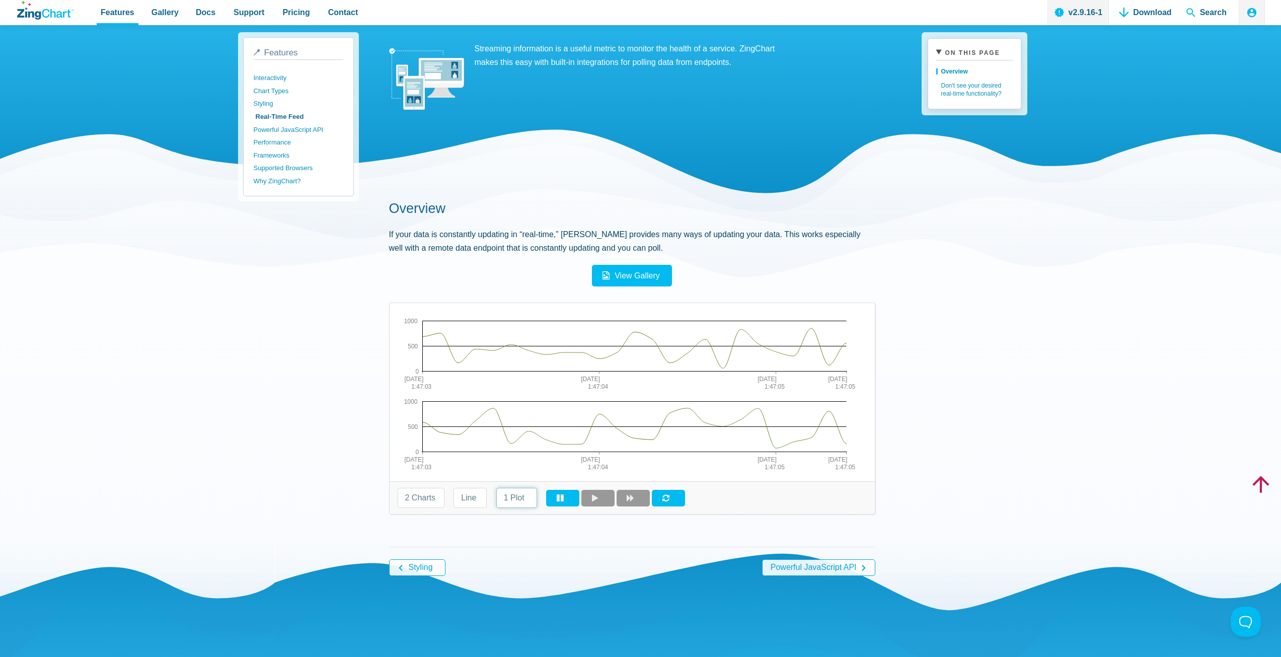
click at [520, 497] on select "1 Plot 2 Plots 3 Plots" at bounding box center [516, 498] width 41 height 20
click at [496, 488] on select "1 Plot 2 Plots 3 Plots" at bounding box center [516, 498] width 41 height 20
click at [520, 504] on select "1 Plot 2 Plots 3 Plots" at bounding box center [516, 498] width 41 height 20
select select "3plots"
click at [496, 488] on select "1 Plot 2 Plots 3 Plots" at bounding box center [516, 498] width 41 height 20
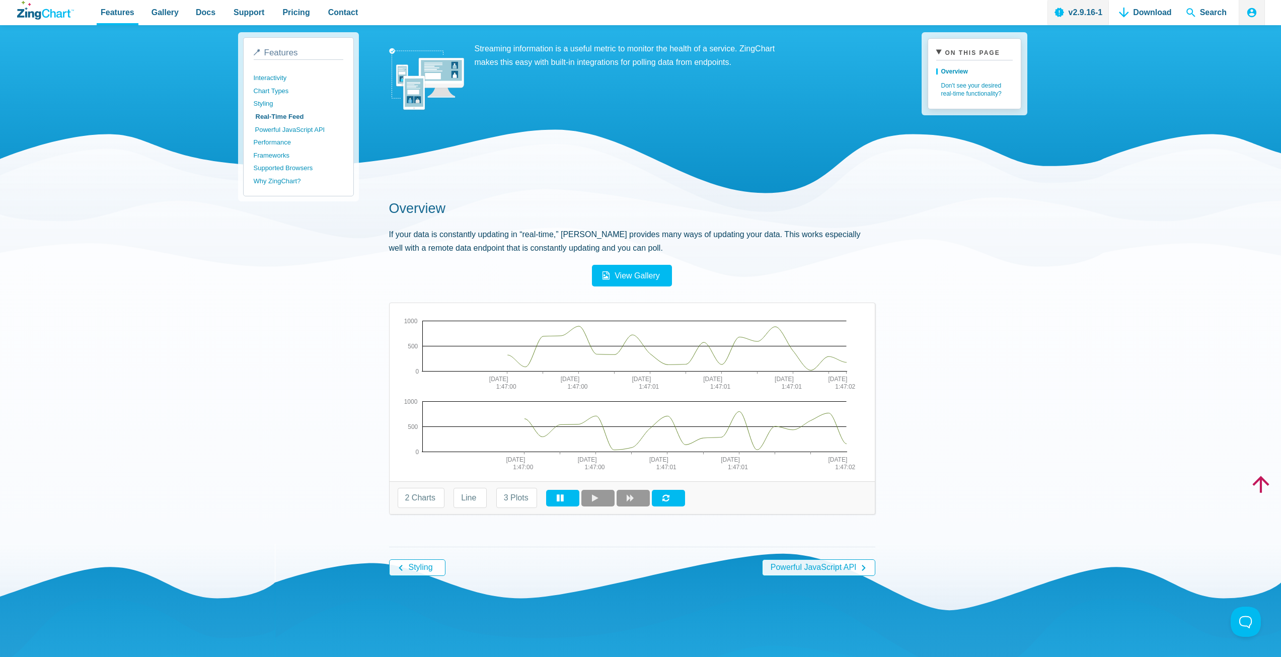
click at [283, 127] on link "Powerful JavaScript API" at bounding box center [300, 129] width 90 height 13
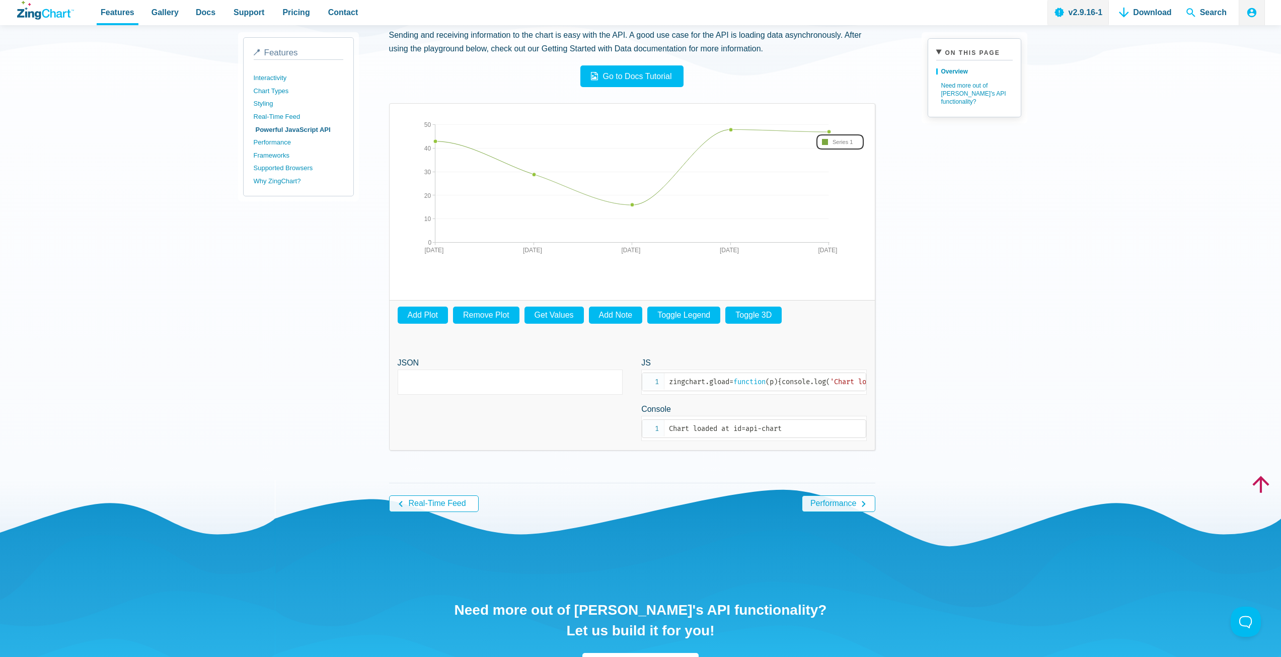
scroll to position [352, 0]
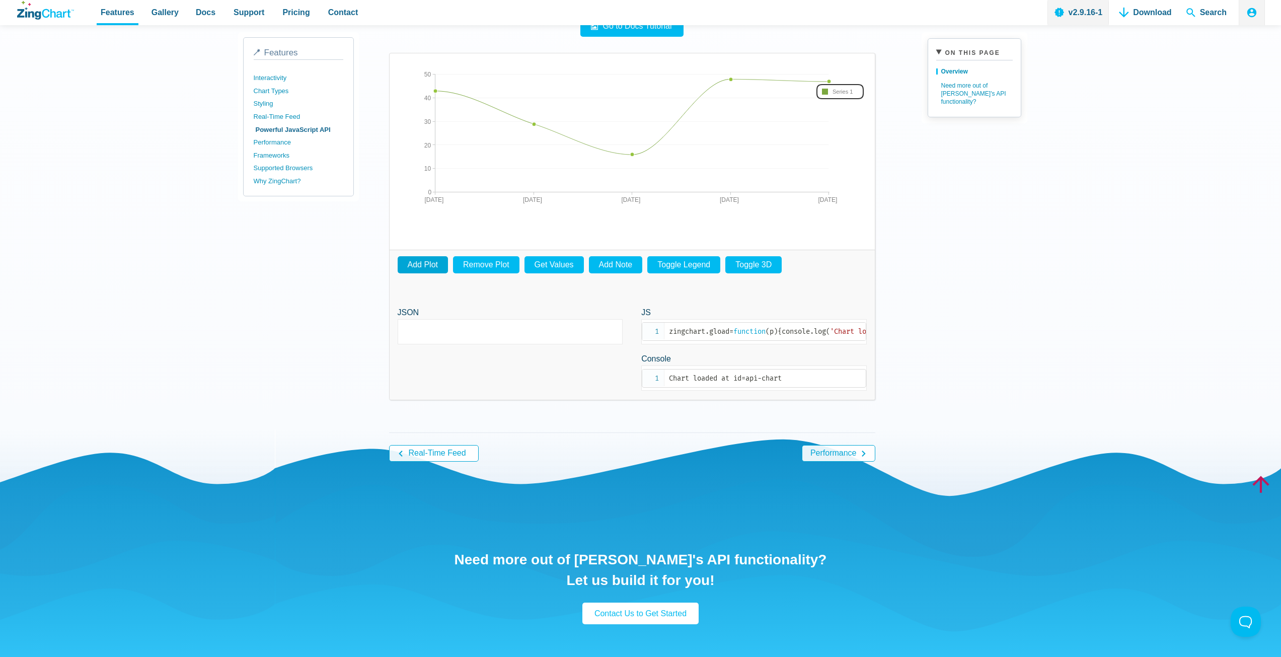
click at [409, 265] on button "Add Plot" at bounding box center [423, 264] width 50 height 17
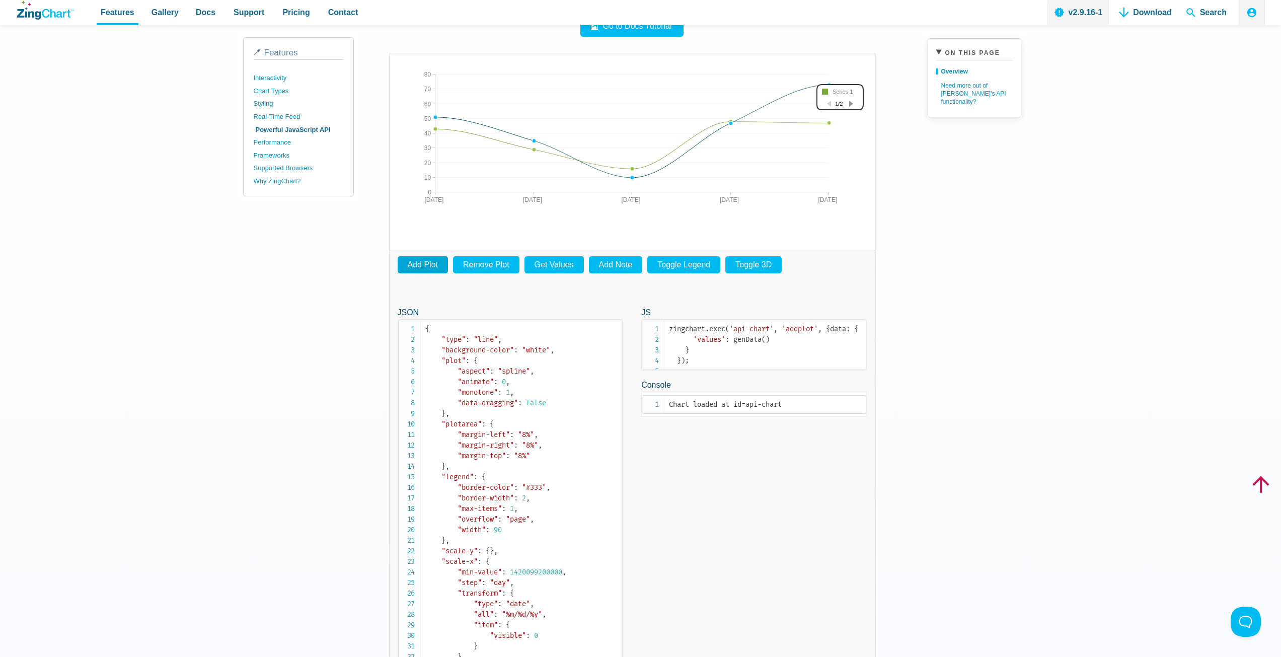
click at [411, 262] on button "Add Plot" at bounding box center [423, 264] width 50 height 17
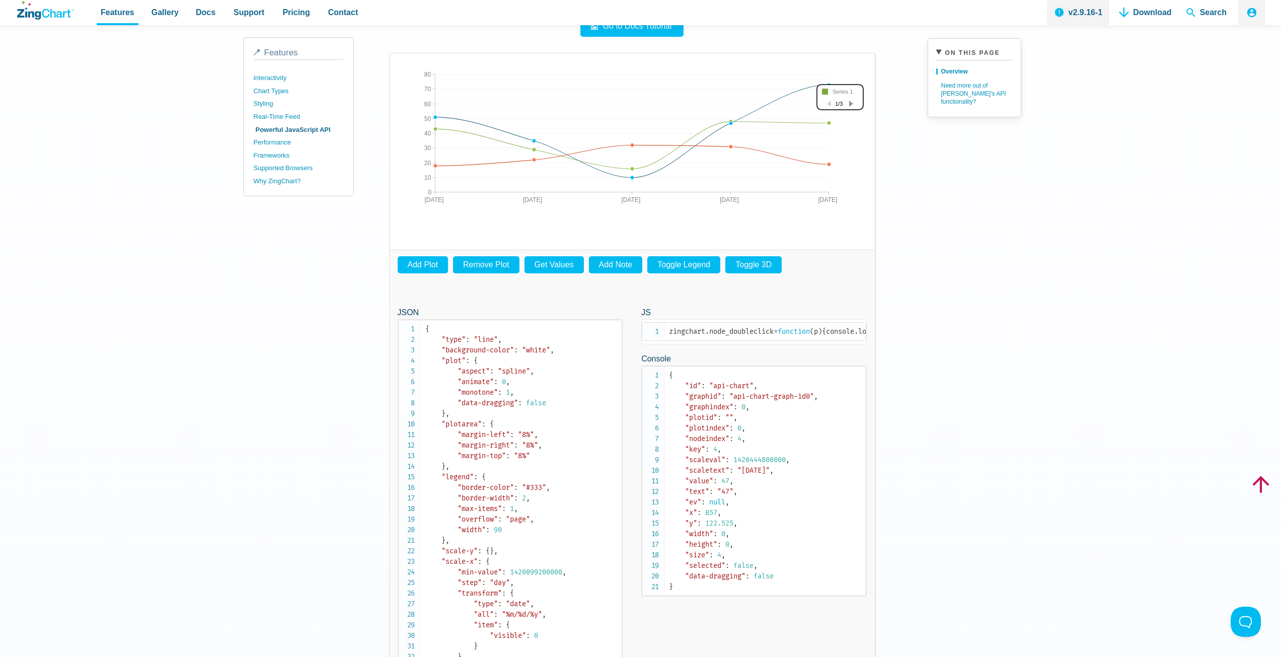
click at [852, 103] on div "App Content" at bounding box center [851, 104] width 4 height 8
click at [851, 103] on div "App Content" at bounding box center [851, 104] width 4 height 8
click at [480, 263] on button "Remove Plot" at bounding box center [486, 264] width 66 height 17
click at [552, 262] on button "Get Values" at bounding box center [553, 264] width 59 height 17
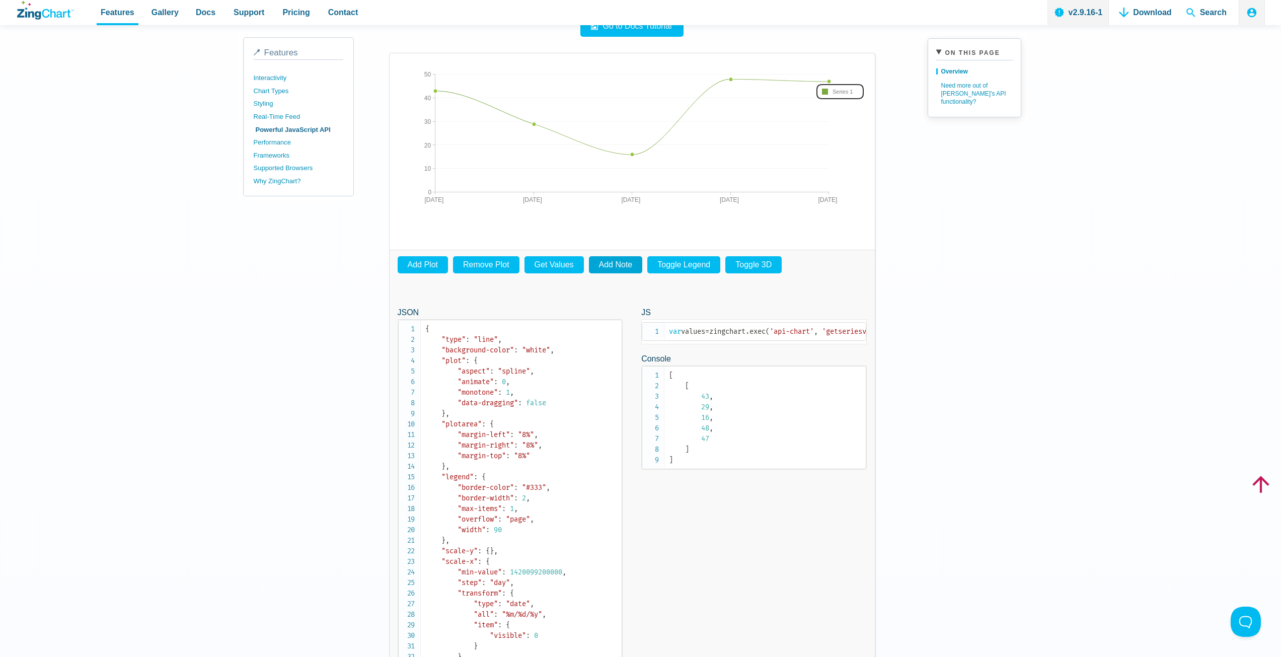
click at [601, 262] on button "Add Note" at bounding box center [616, 264] width 54 height 17
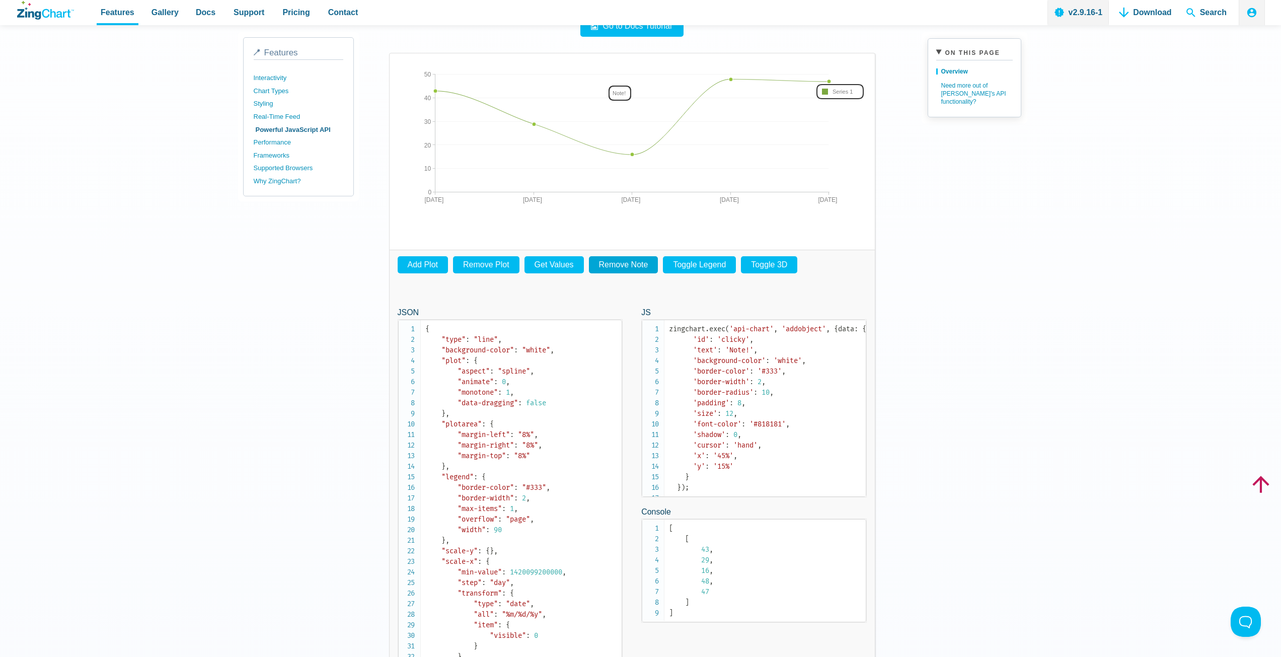
click at [652, 263] on button "Remove Note" at bounding box center [623, 264] width 69 height 17
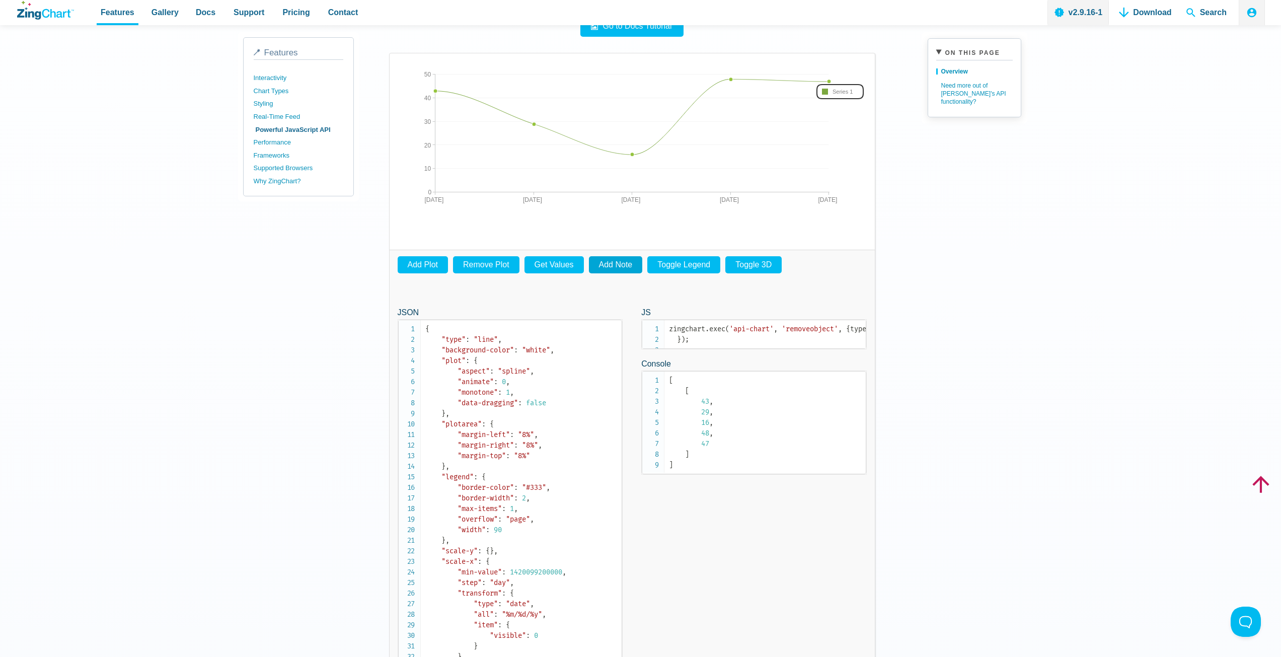
click at [616, 265] on button "Add Note" at bounding box center [616, 264] width 54 height 17
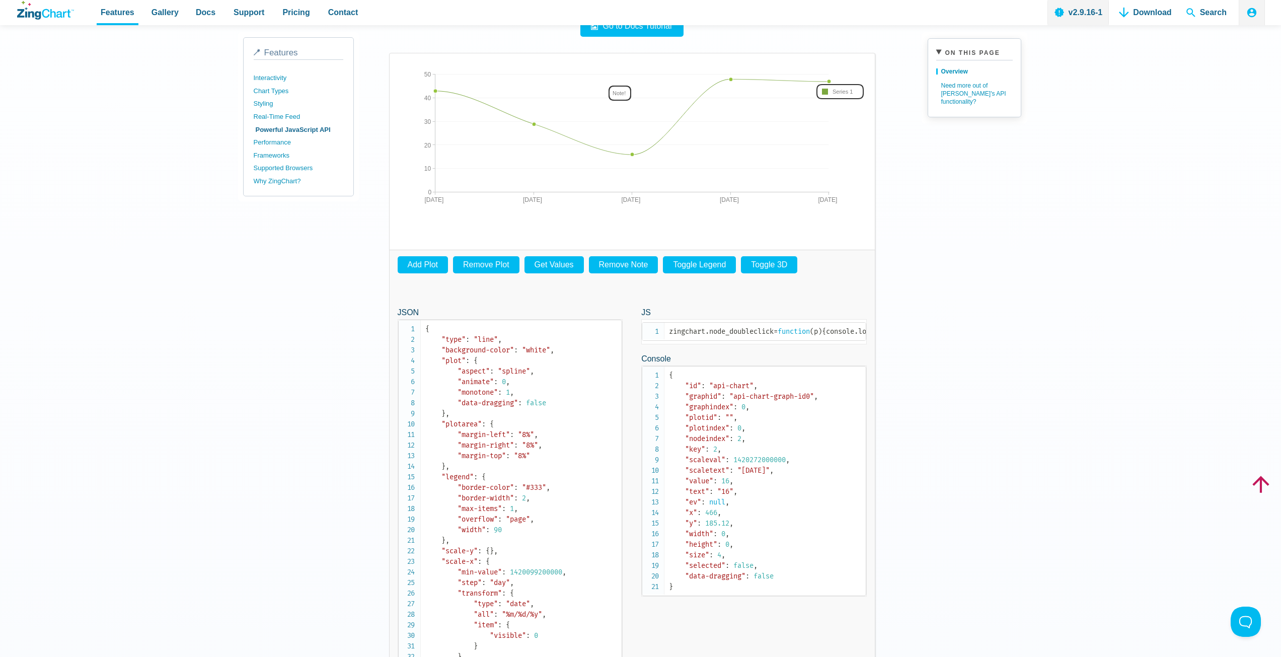
drag, startPoint x: 622, startPoint y: 89, endPoint x: 608, endPoint y: 119, distance: 33.1
click at [608, 119] on div "1/1/15 1/5/15 1/2/15 1/3/15 1/4/15 0 50 10 20 30 40 Note! Series 1" at bounding box center [632, 141] width 469 height 161
click at [398, 222] on area "Note!" at bounding box center [398, 222] width 0 height 0
click at [690, 261] on button "Toggle Legend" at bounding box center [699, 264] width 73 height 17
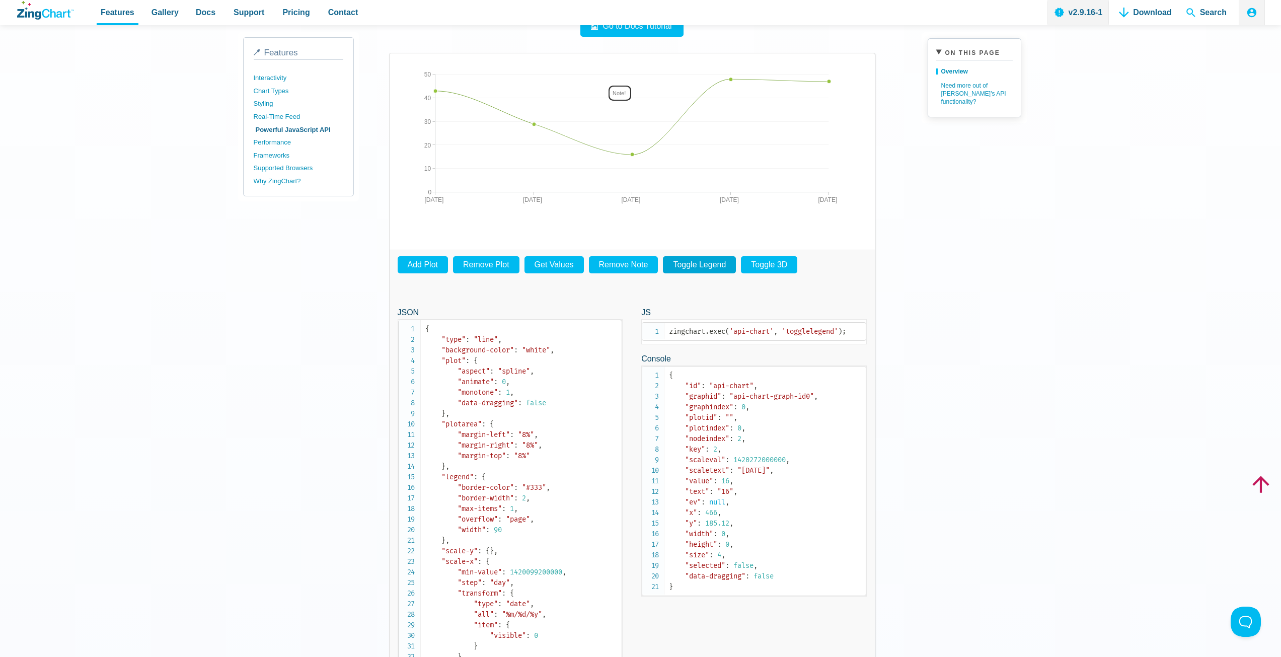
click at [699, 263] on button "Toggle Legend" at bounding box center [699, 264] width 73 height 17
click at [763, 269] on button "Toggle 3D" at bounding box center [769, 264] width 56 height 17
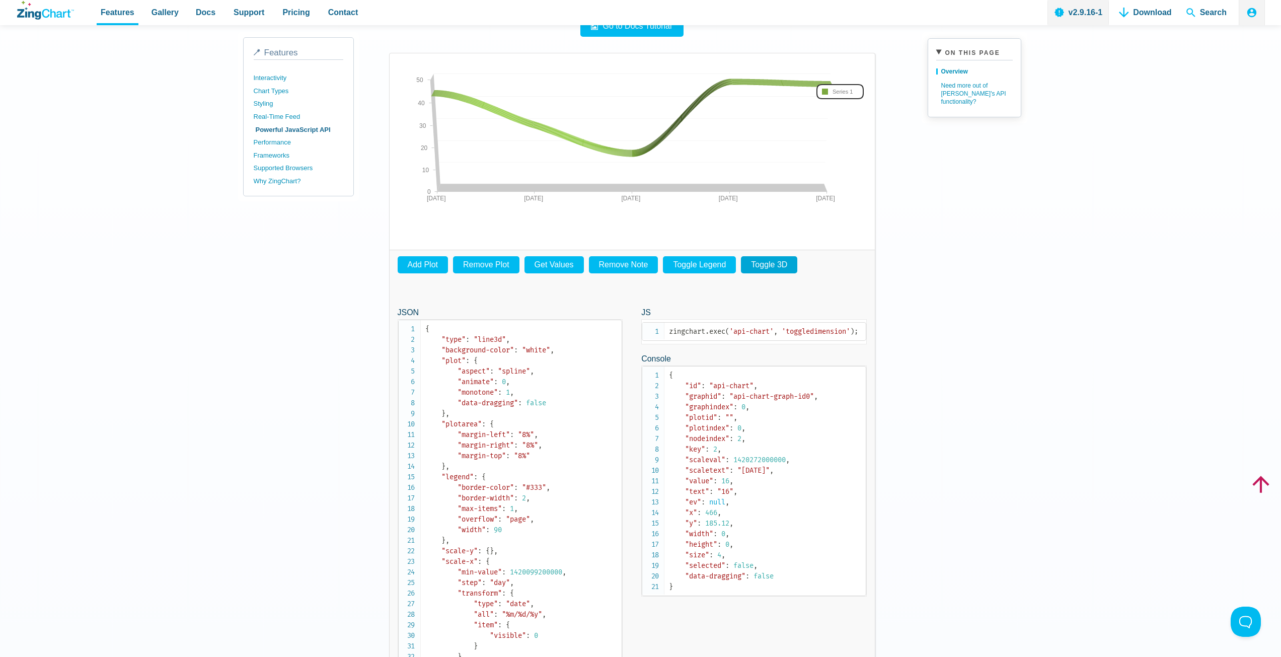
click at [764, 265] on button "Toggle 3D" at bounding box center [769, 264] width 56 height 17
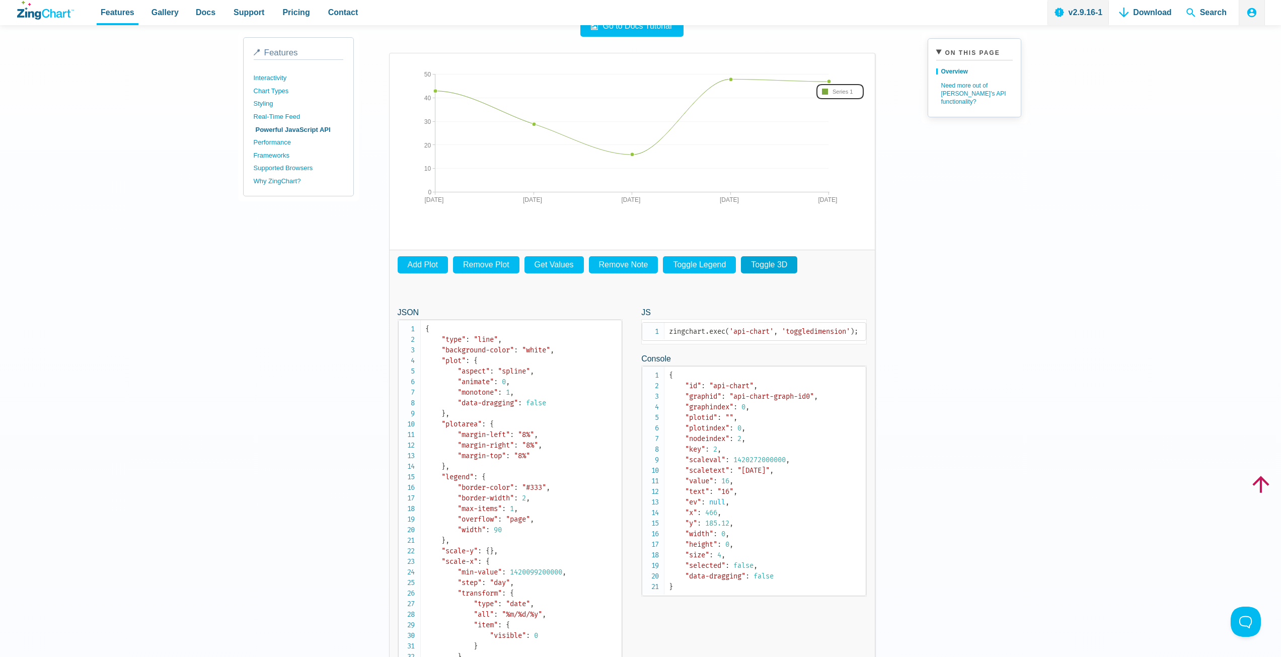
click at [764, 265] on button "Toggle 3D" at bounding box center [769, 264] width 56 height 17
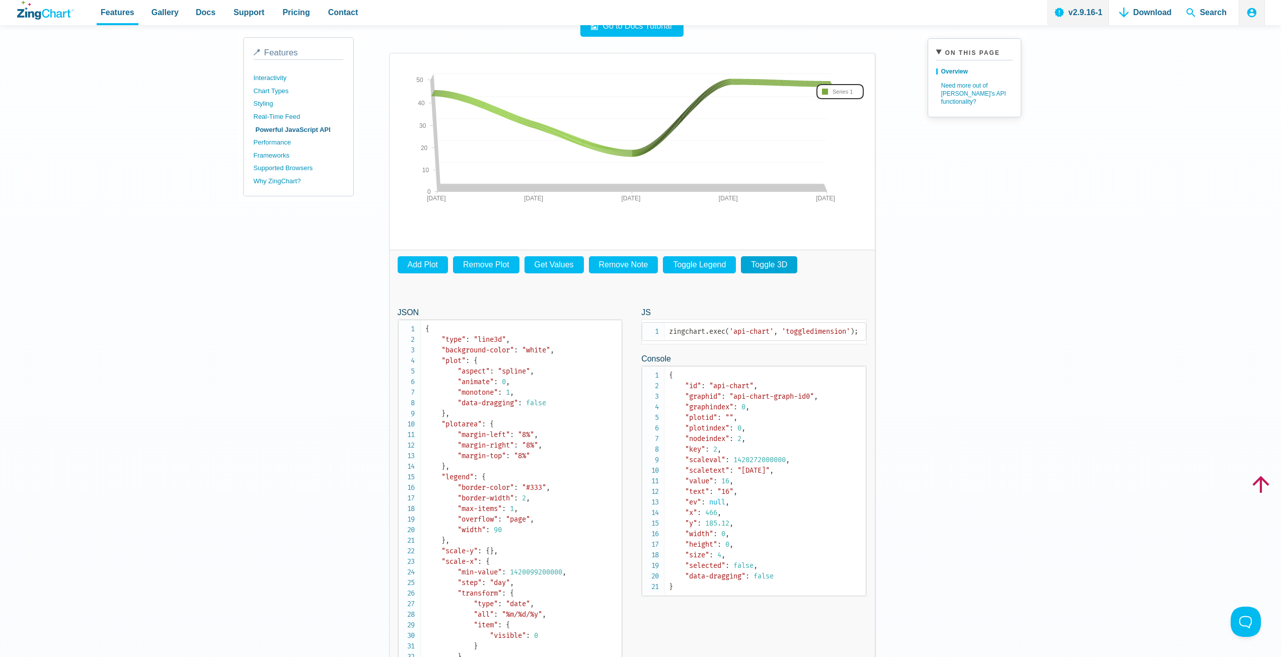
click at [764, 265] on button "Toggle 3D" at bounding box center [769, 264] width 56 height 17
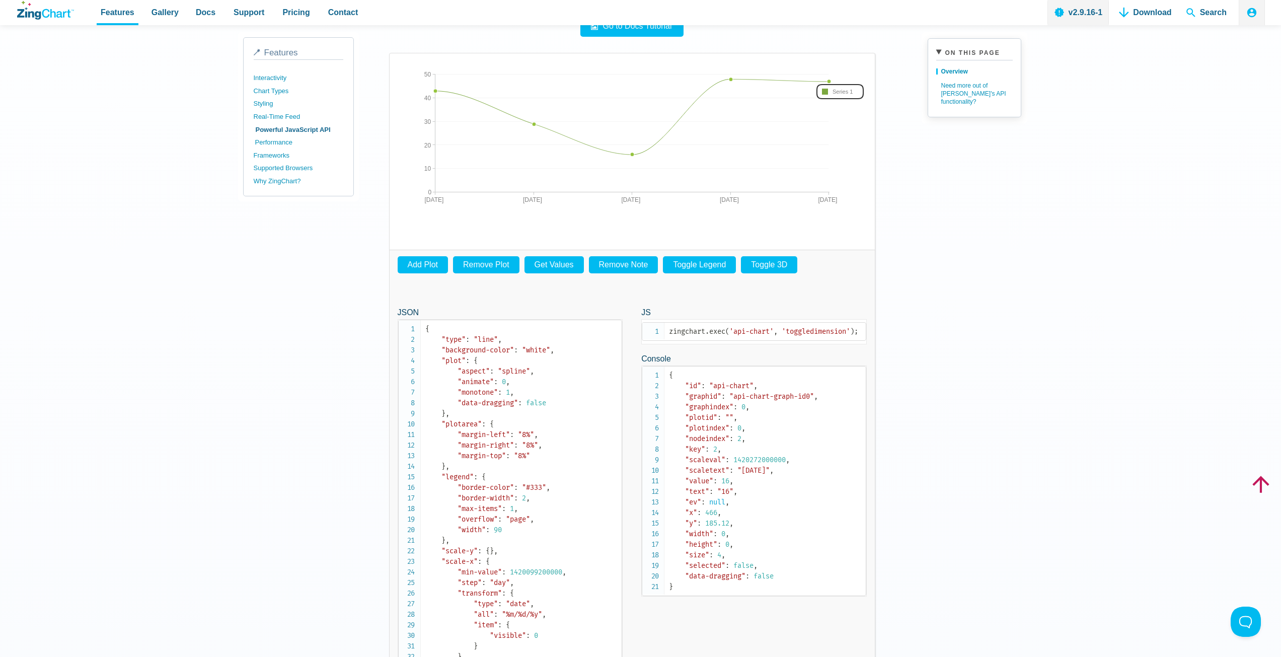
click at [287, 139] on link "Performance" at bounding box center [300, 142] width 90 height 13
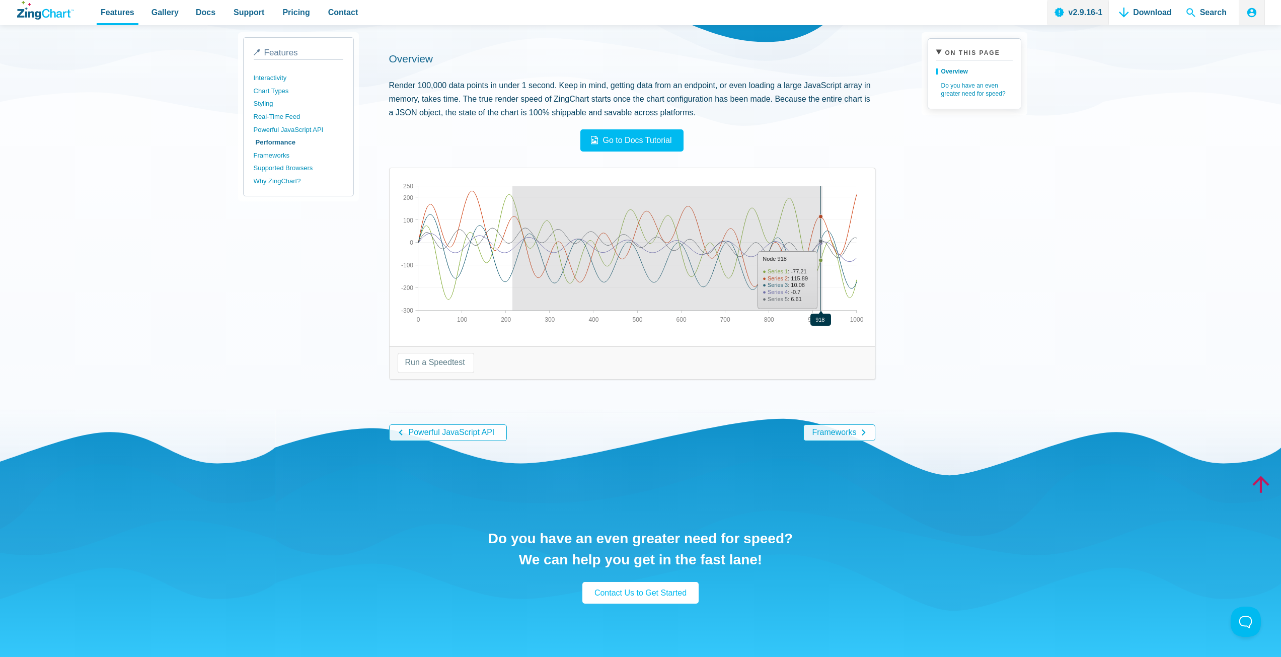
drag, startPoint x: 822, startPoint y: 231, endPoint x: 512, endPoint y: 231, distance: 310.0
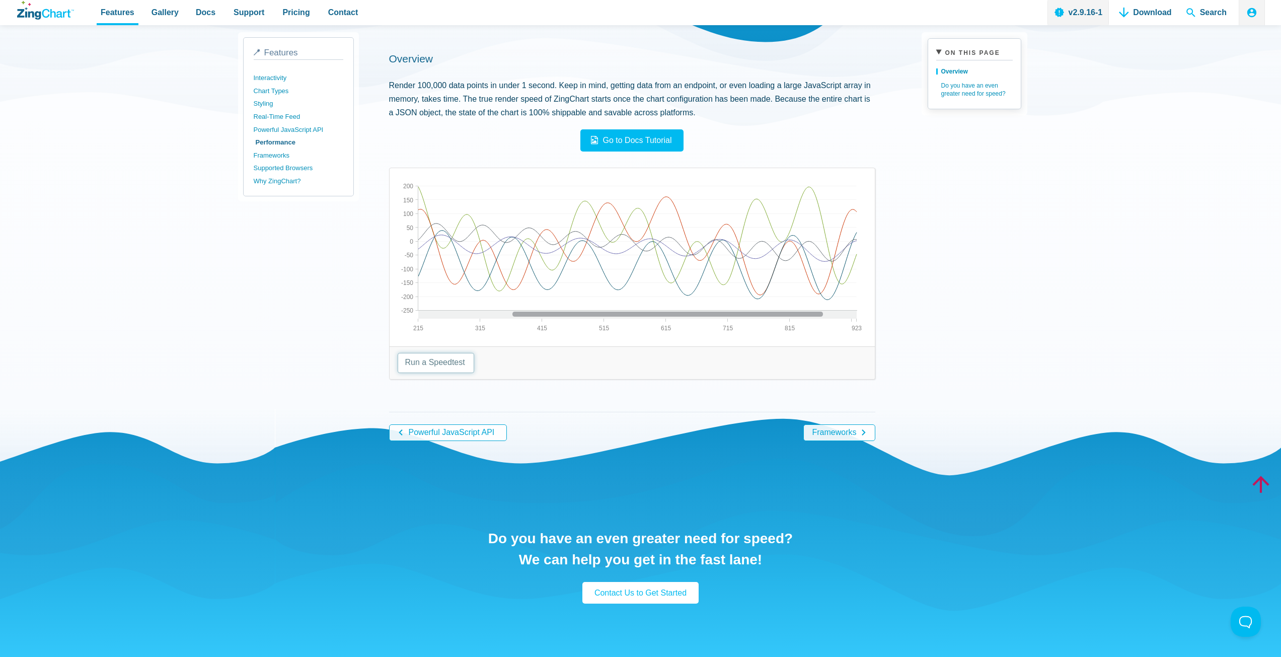
click at [459, 365] on select "Run a Speedtest 5,000 Points 10,000 Points 25,000 Points 50,000 Points 100,000 …" at bounding box center [436, 363] width 76 height 20
select select "100000"
click at [398, 353] on select "Run a Speedtest 5,000 Points 10,000 Points 25,000 Points 50,000 Points 100,000 …" at bounding box center [436, 363] width 76 height 20
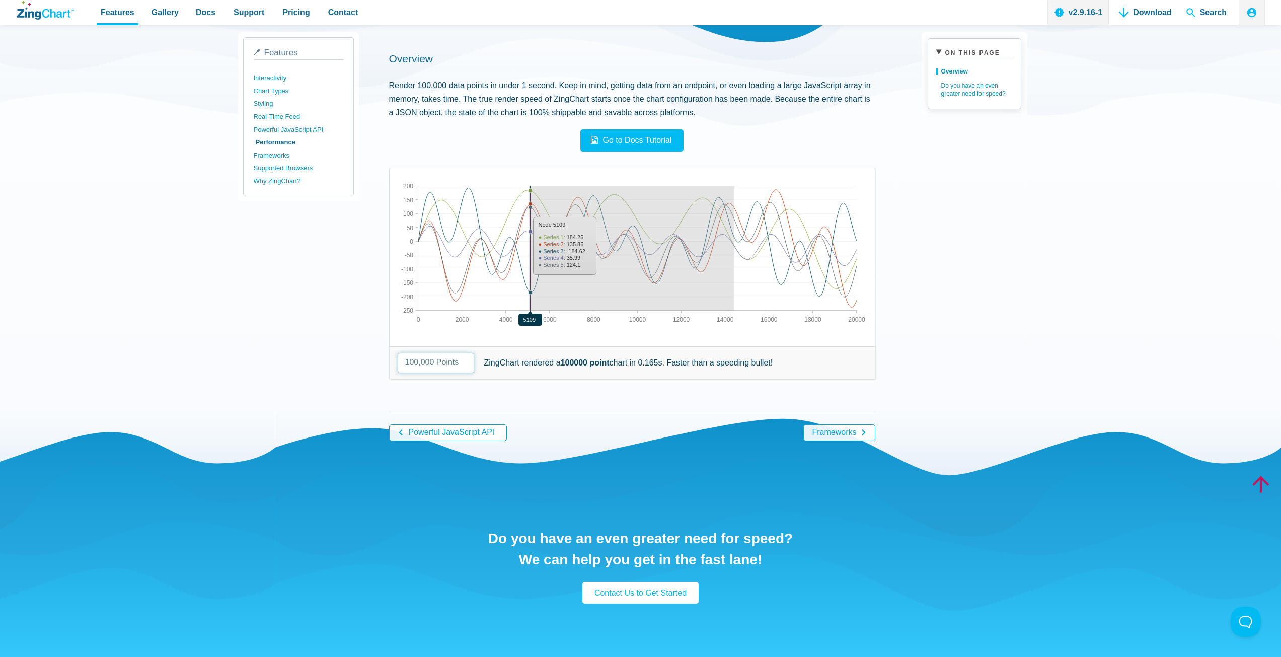
drag, startPoint x: 532, startPoint y: 259, endPoint x: 734, endPoint y: 255, distance: 201.8
click at [734, 255] on img "App Content" at bounding box center [632, 256] width 469 height 161
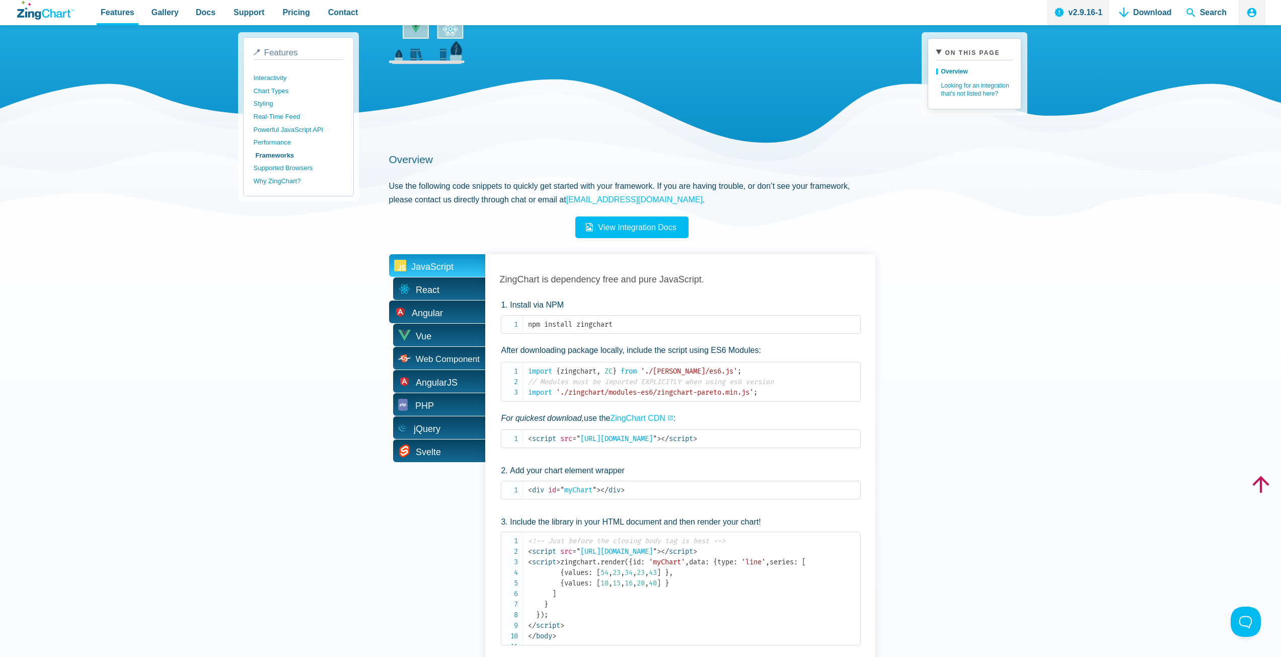
click at [448, 309] on span "Angular" at bounding box center [437, 311] width 96 height 23
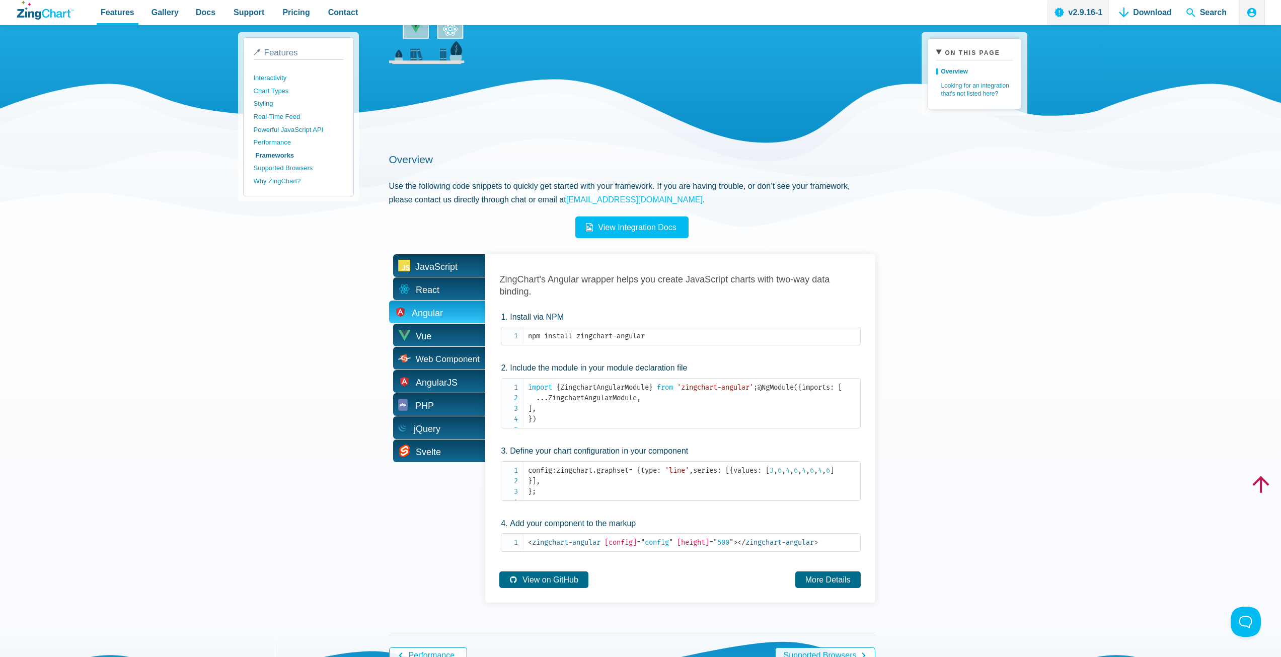
scroll to position [302, 0]
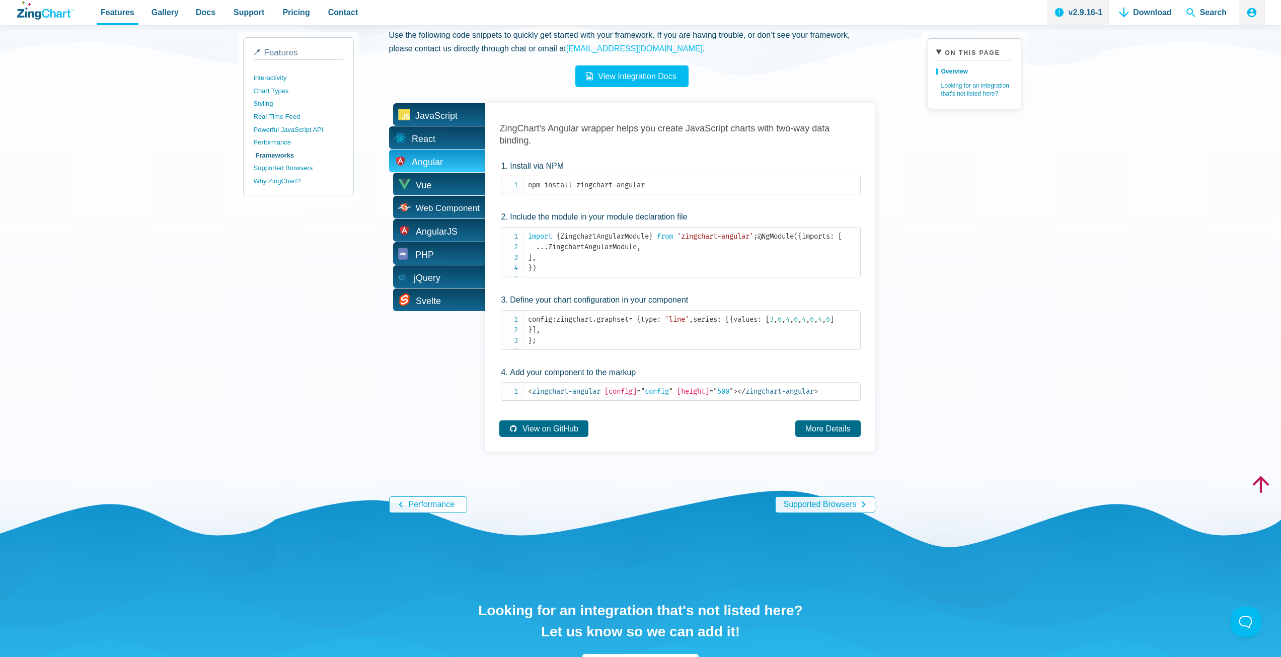
click at [461, 144] on span "React" at bounding box center [437, 137] width 96 height 23
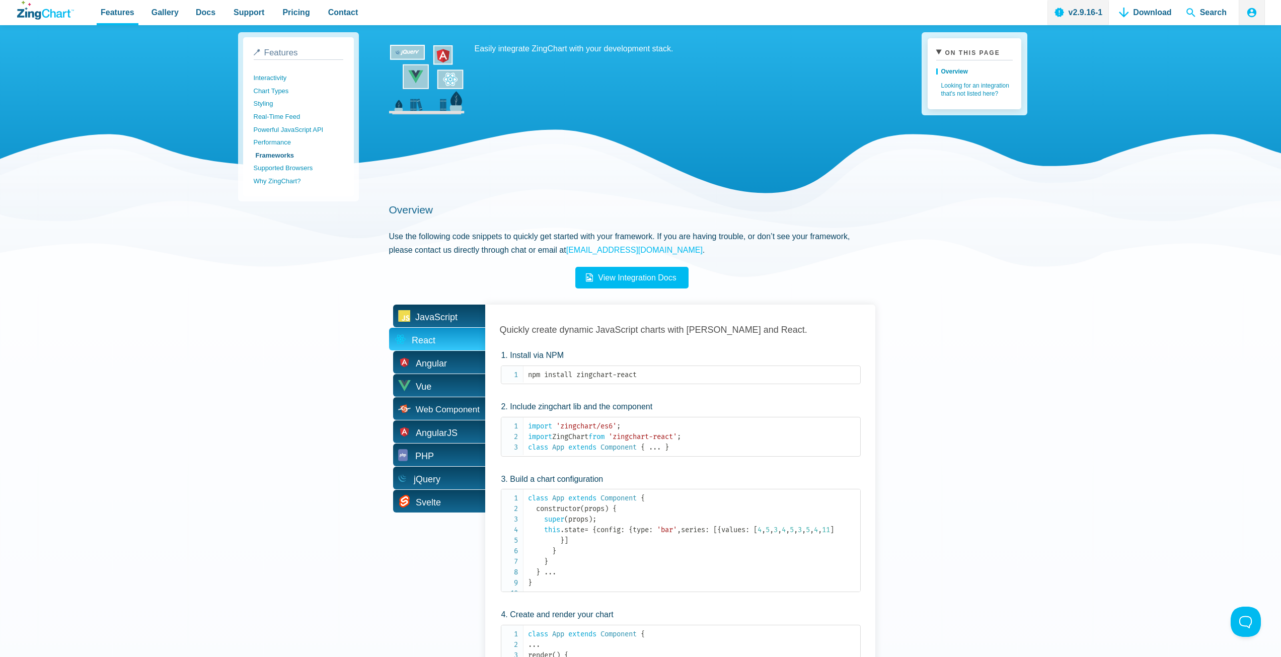
scroll to position [0, 0]
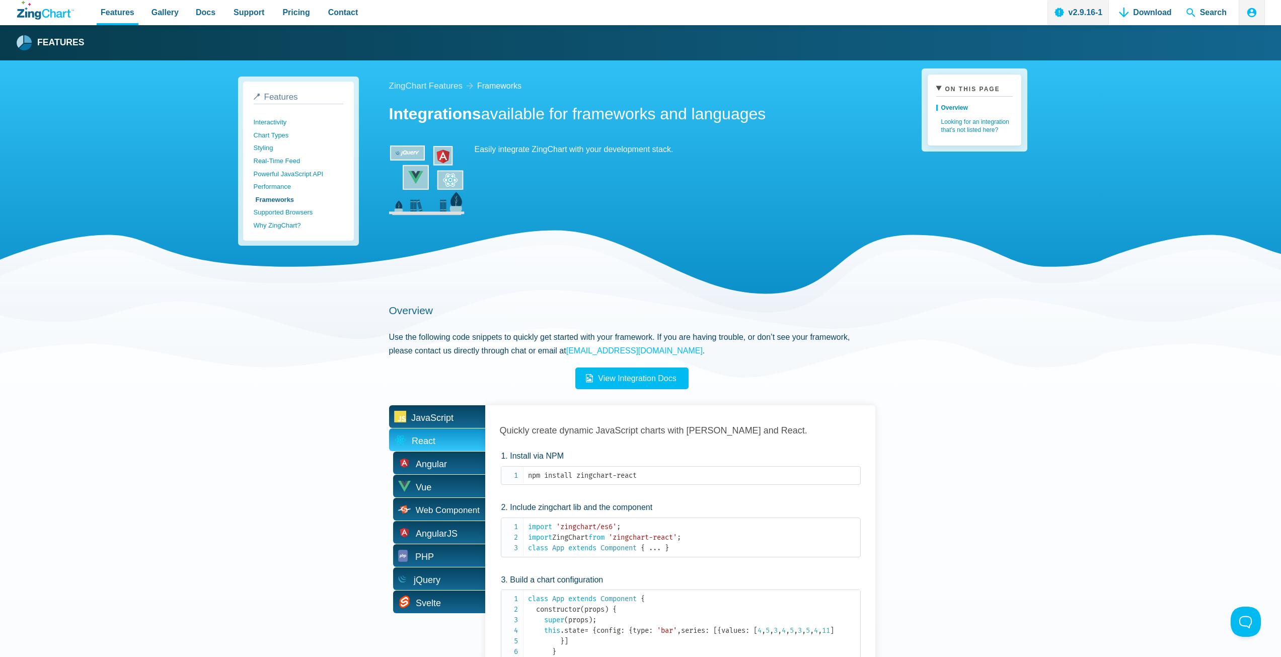
click at [450, 415] on span "JavaScript" at bounding box center [432, 418] width 42 height 16
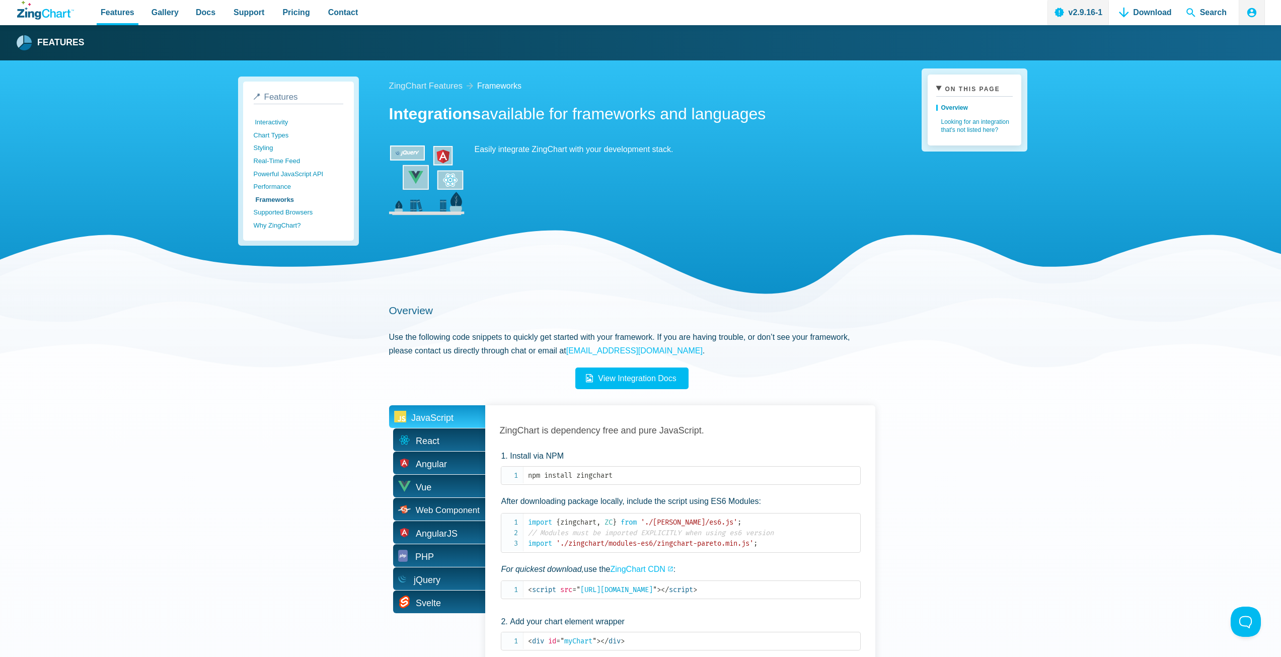
click at [281, 123] on link "Interactivity" at bounding box center [300, 122] width 90 height 13
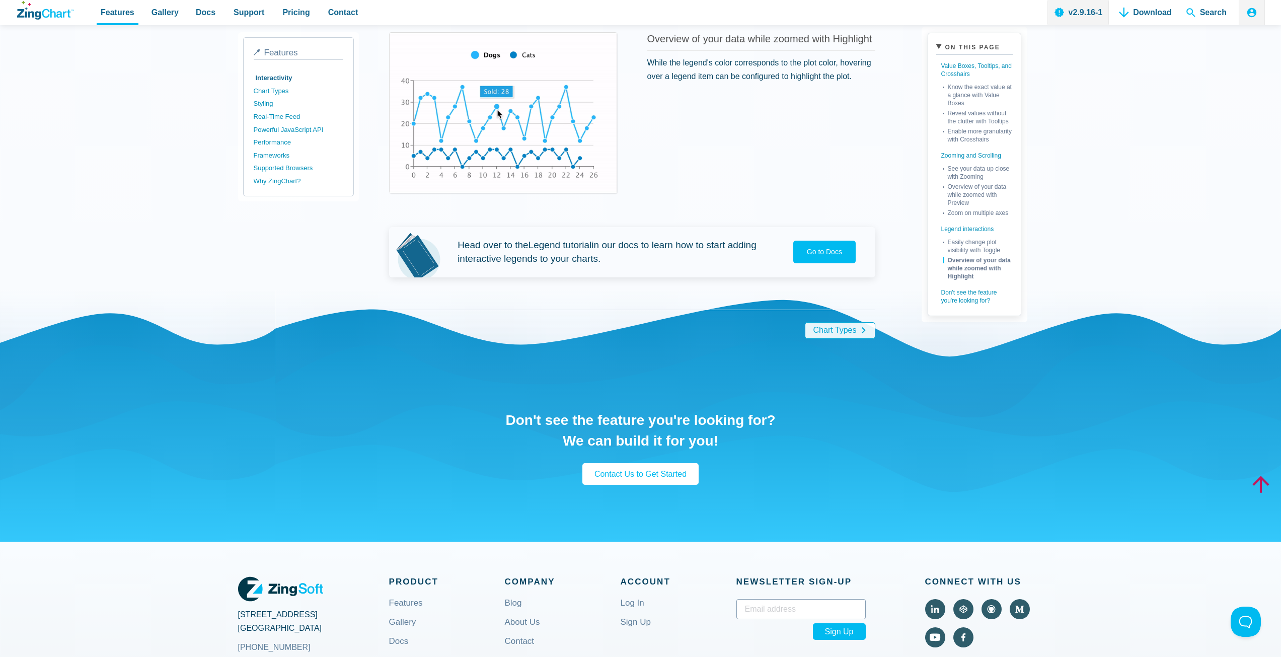
scroll to position [1711, 0]
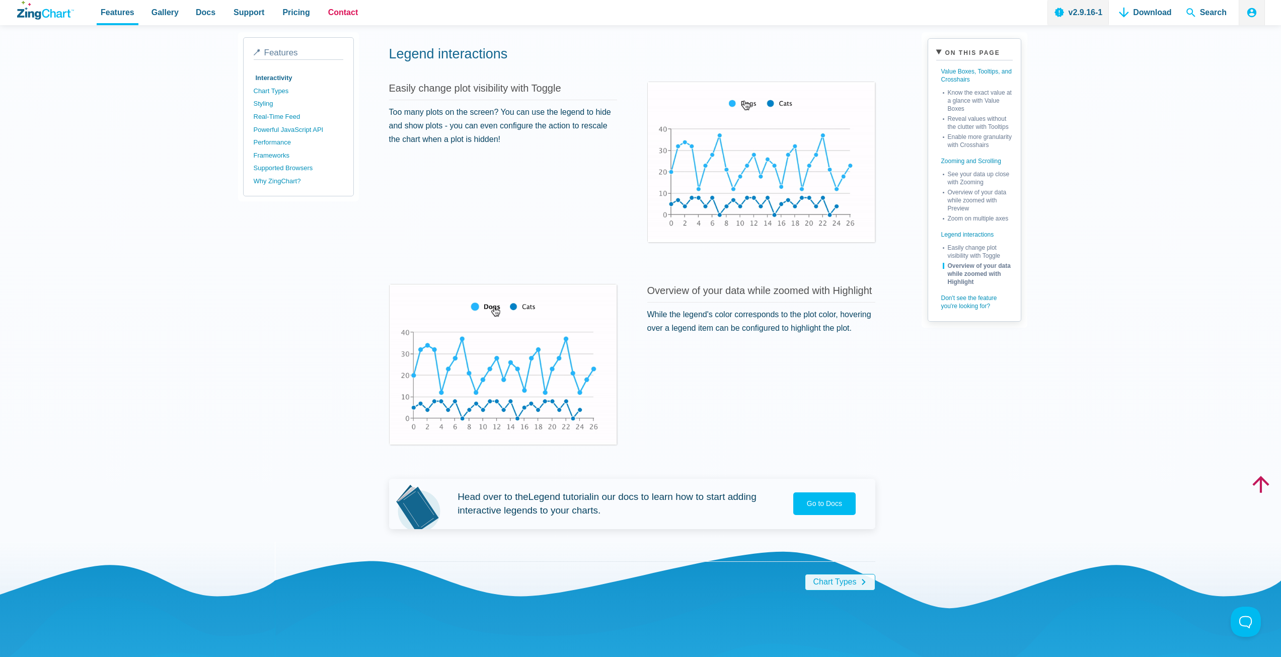
drag, startPoint x: 292, startPoint y: 13, endPoint x: 324, endPoint y: 13, distance: 31.2
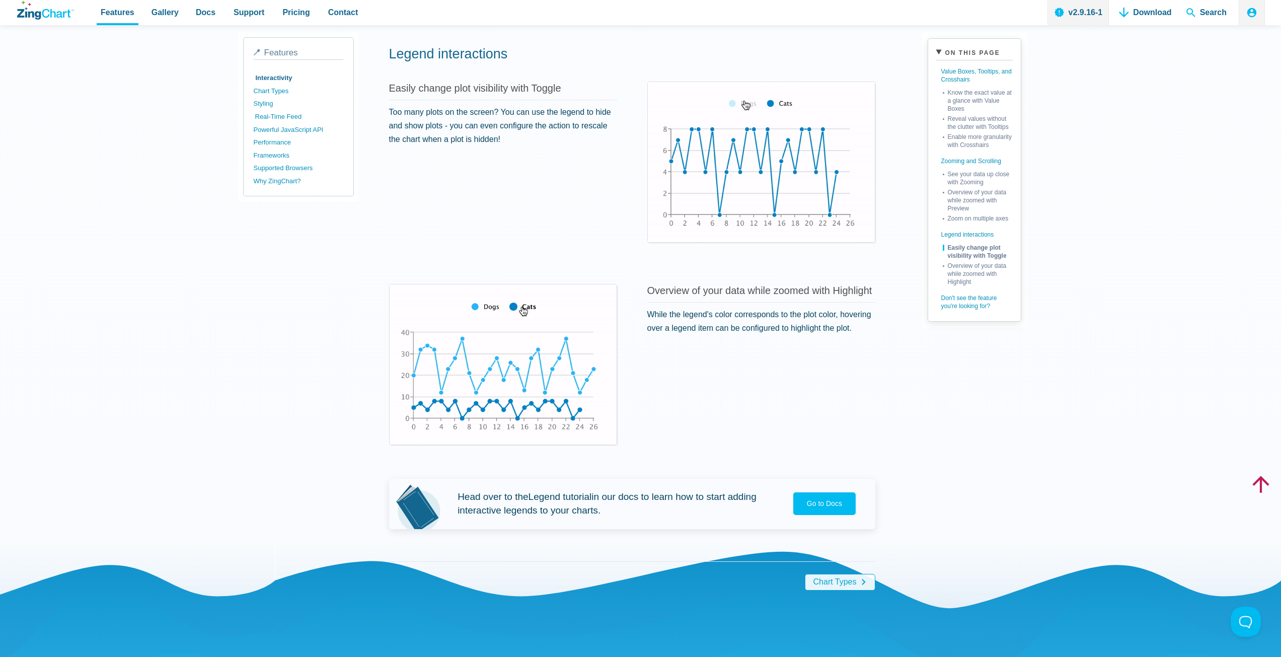
scroll to position [1661, 0]
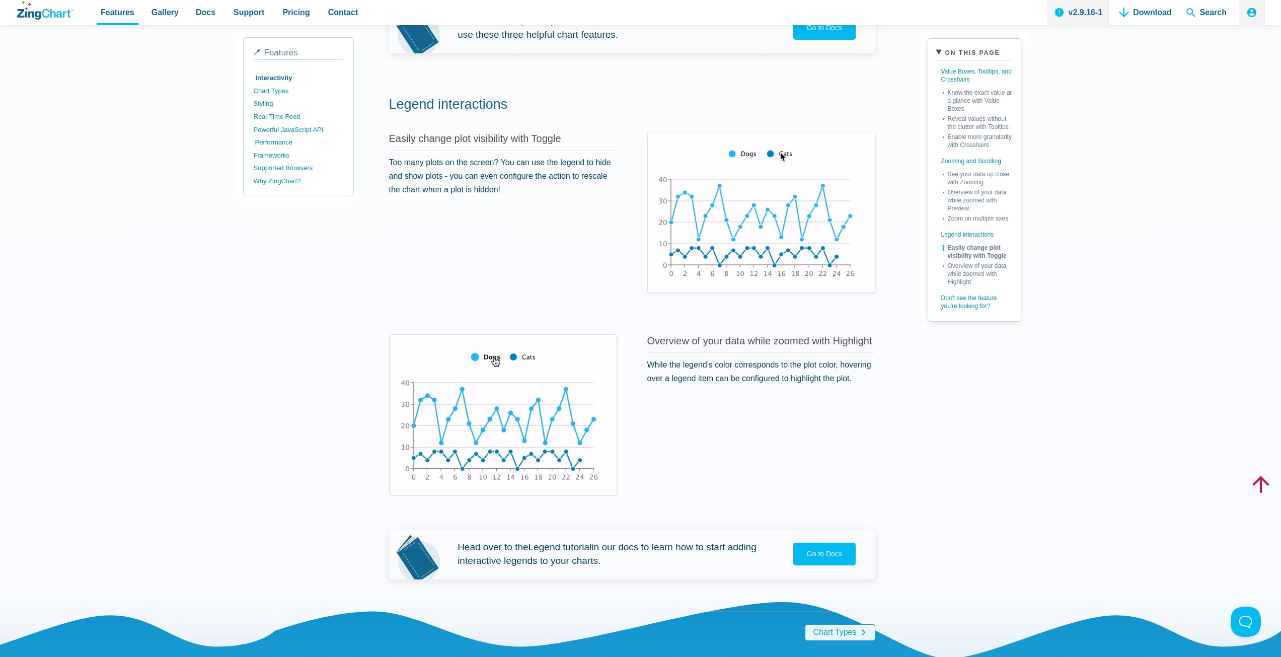
click at [288, 144] on link "Performance" at bounding box center [300, 142] width 90 height 13
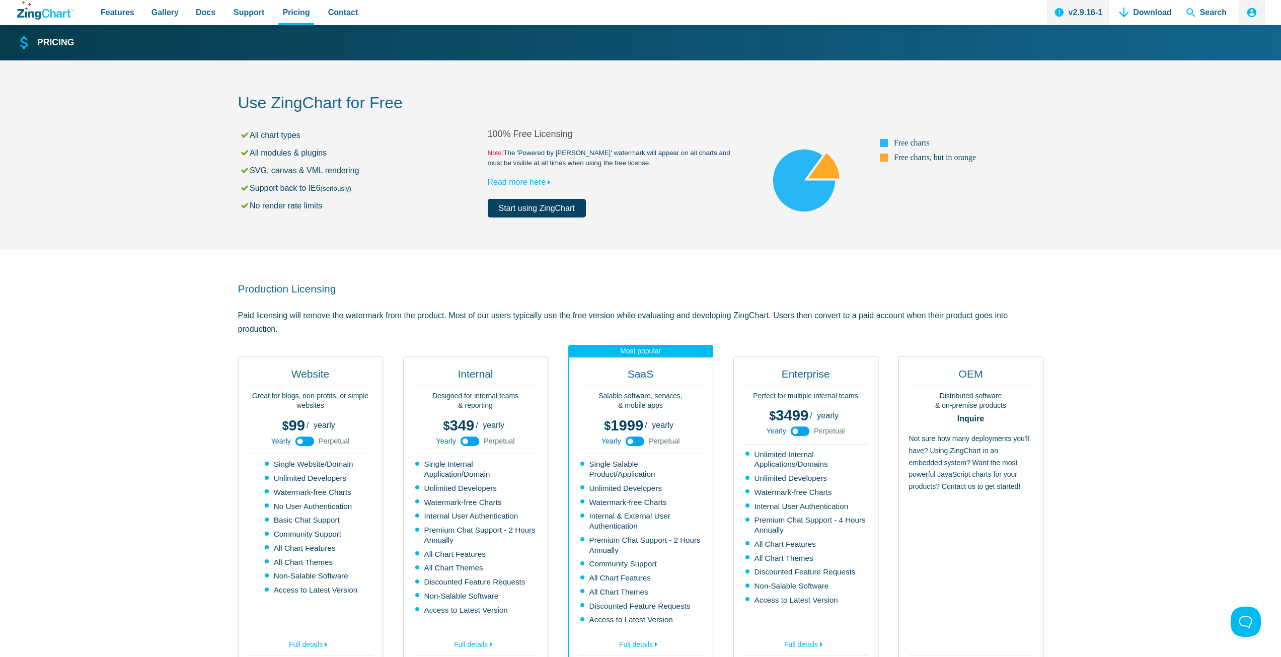
scroll to position [50, 0]
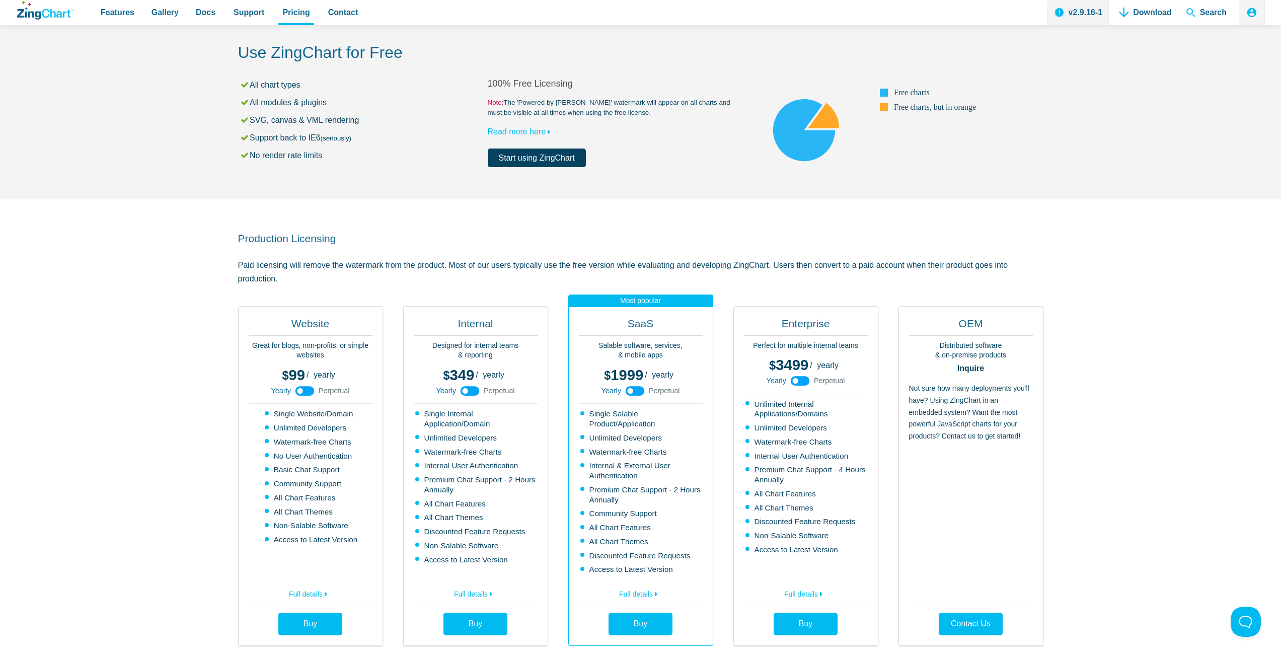
click at [637, 393] on use "App Content" at bounding box center [634, 391] width 19 height 10
click at [638, 392] on icon "App Content" at bounding box center [634, 390] width 23 height 23
click at [638, 392] on use "App Content" at bounding box center [634, 391] width 19 height 10
click at [638, 392] on icon "App Content" at bounding box center [634, 390] width 23 height 23
click at [630, 392] on icon "App Content" at bounding box center [634, 390] width 23 height 23
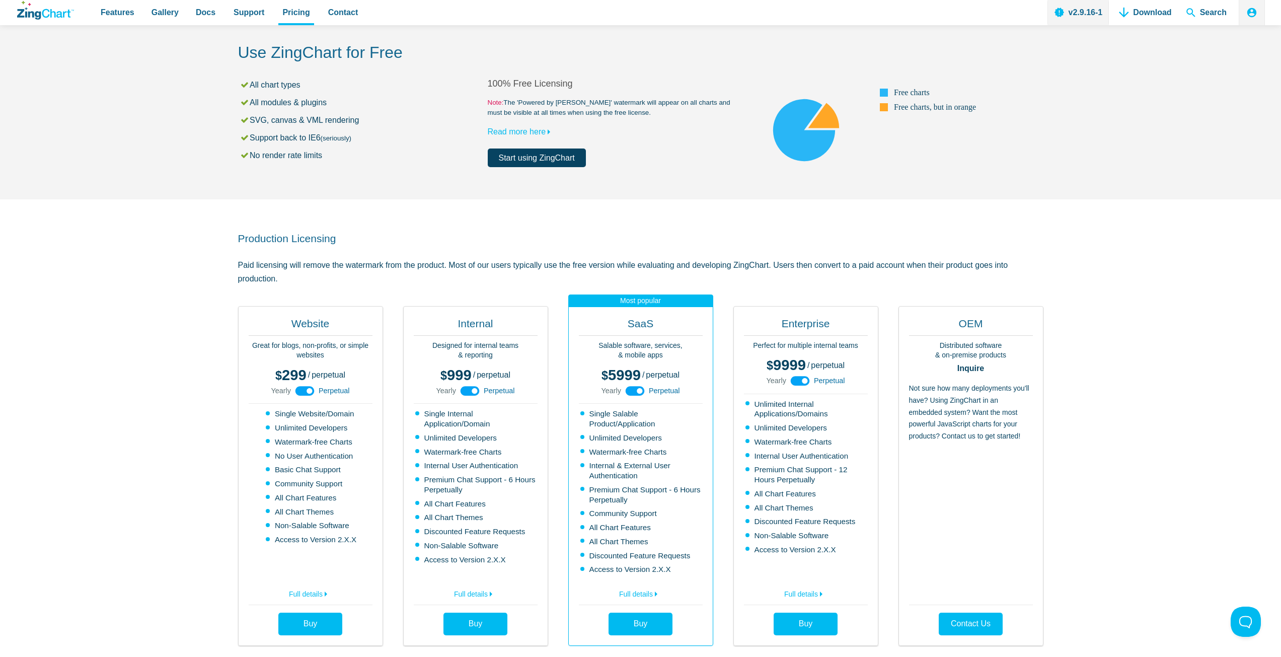
click at [630, 392] on use "App Content" at bounding box center [634, 391] width 19 height 10
click at [630, 392] on icon "App Content" at bounding box center [634, 390] width 23 height 23
click at [630, 392] on use "App Content" at bounding box center [634, 391] width 19 height 10
click at [630, 392] on icon "App Content" at bounding box center [634, 390] width 23 height 23
click at [630, 392] on use "App Content" at bounding box center [634, 391] width 19 height 10
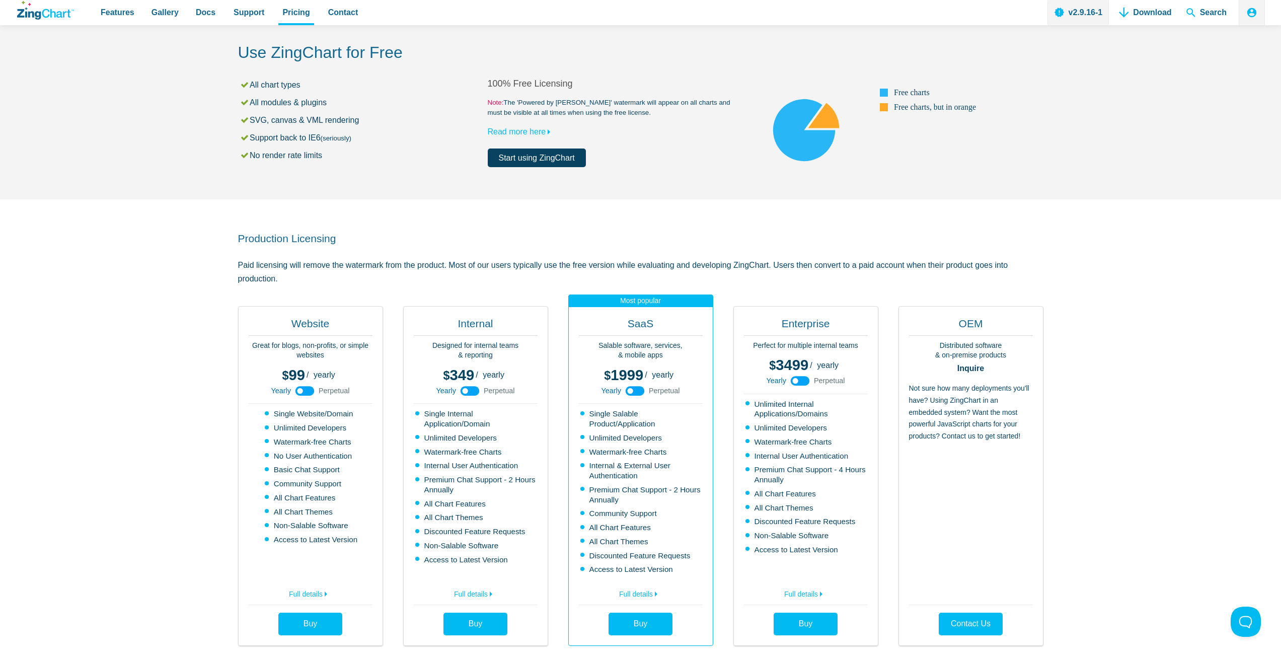
click at [630, 392] on icon "App Content" at bounding box center [634, 390] width 23 height 23
click at [630, 392] on use "App Content" at bounding box center [634, 391] width 19 height 10
click at [630, 392] on icon "App Content" at bounding box center [634, 390] width 23 height 23
click at [630, 392] on use "App Content" at bounding box center [634, 391] width 19 height 10
click at [630, 392] on icon "App Content" at bounding box center [634, 390] width 23 height 23
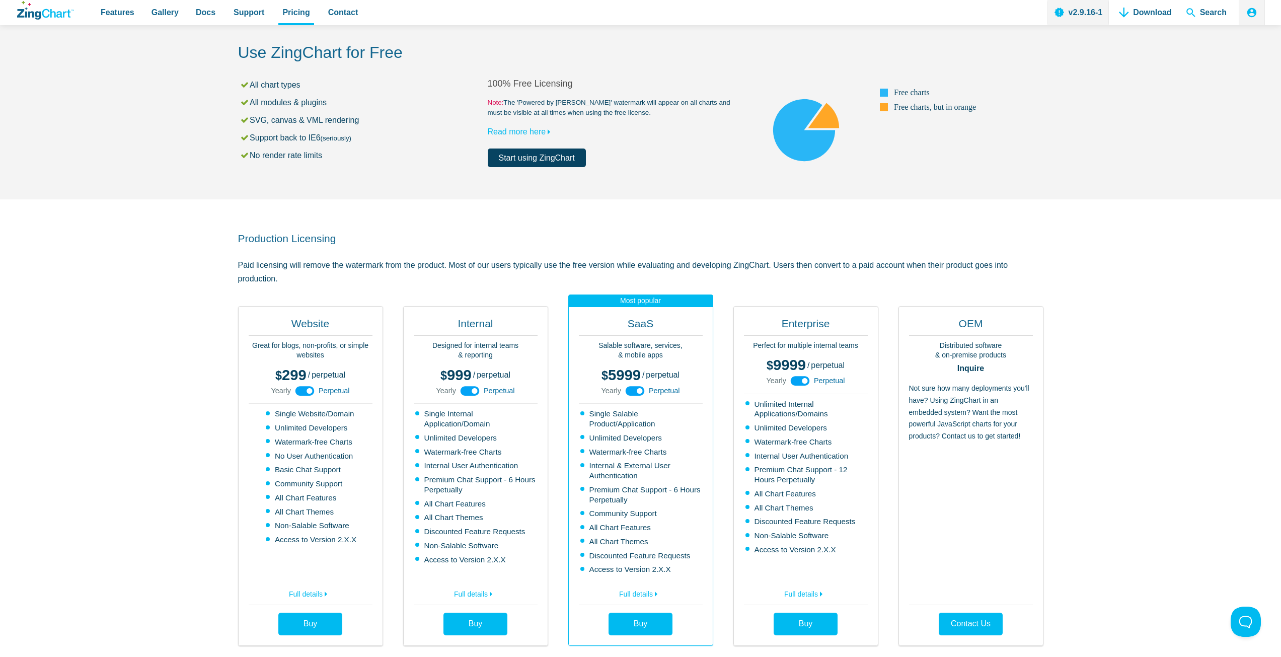
click at [630, 392] on use "App Content" at bounding box center [634, 391] width 19 height 10
click at [630, 392] on icon "App Content" at bounding box center [634, 390] width 23 height 23
click at [630, 392] on use "App Content" at bounding box center [634, 391] width 19 height 10
click at [630, 392] on icon "App Content" at bounding box center [634, 390] width 23 height 23
click at [630, 392] on use "App Content" at bounding box center [634, 391] width 19 height 10
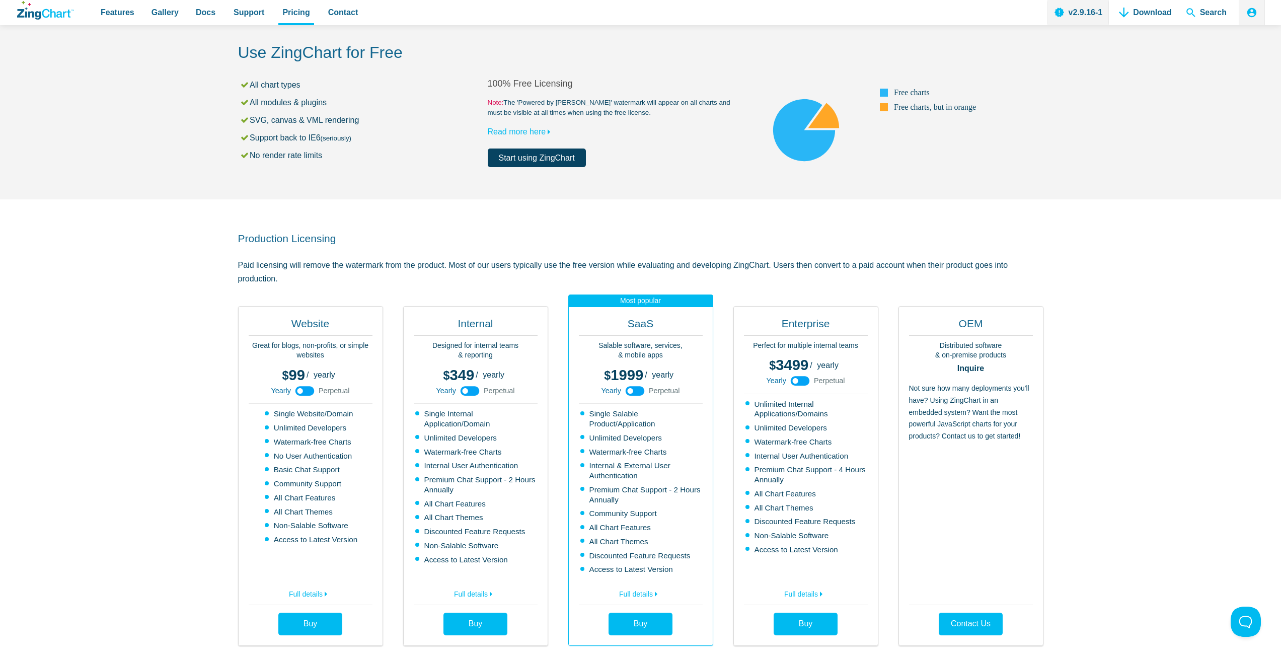
click at [474, 392] on use "App Content" at bounding box center [469, 391] width 19 height 10
click at [474, 392] on icon "App Content" at bounding box center [469, 390] width 23 height 23
click at [474, 392] on use "App Content" at bounding box center [469, 391] width 19 height 10
click at [474, 392] on icon "App Content" at bounding box center [469, 390] width 23 height 23
click at [474, 392] on use "App Content" at bounding box center [469, 391] width 19 height 10
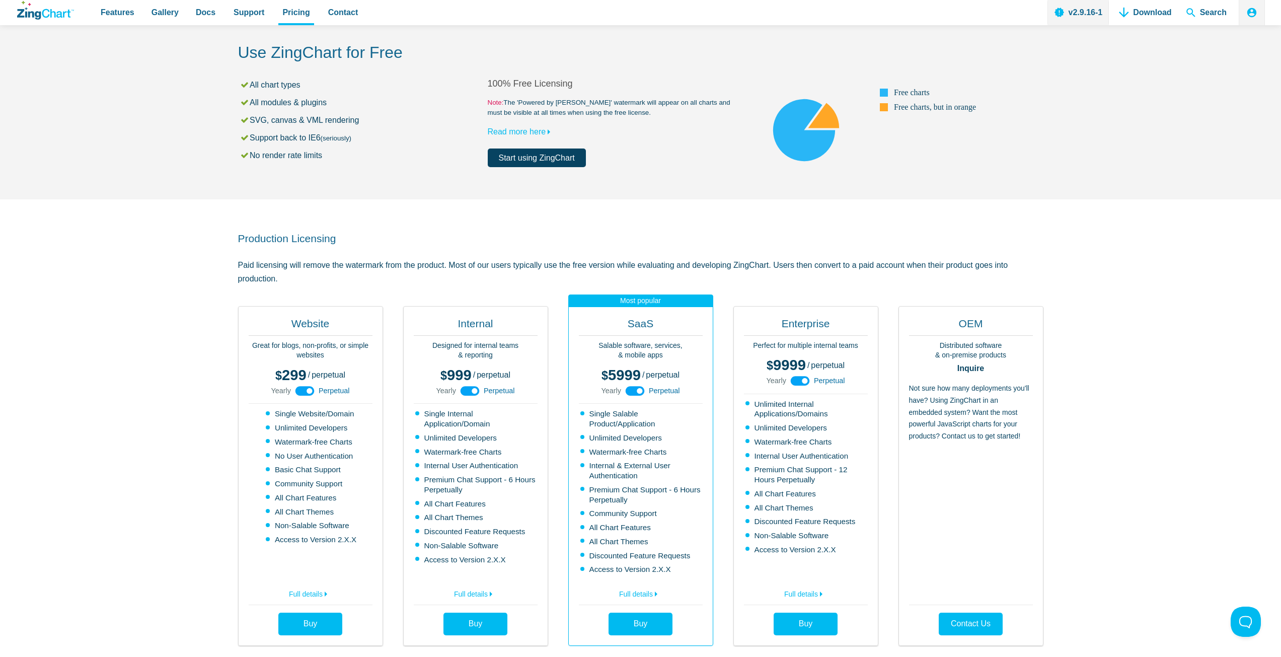
click at [474, 392] on icon "App Content" at bounding box center [469, 390] width 23 height 23
click at [474, 392] on use "App Content" at bounding box center [469, 391] width 19 height 10
click at [474, 392] on icon "App Content" at bounding box center [469, 390] width 23 height 23
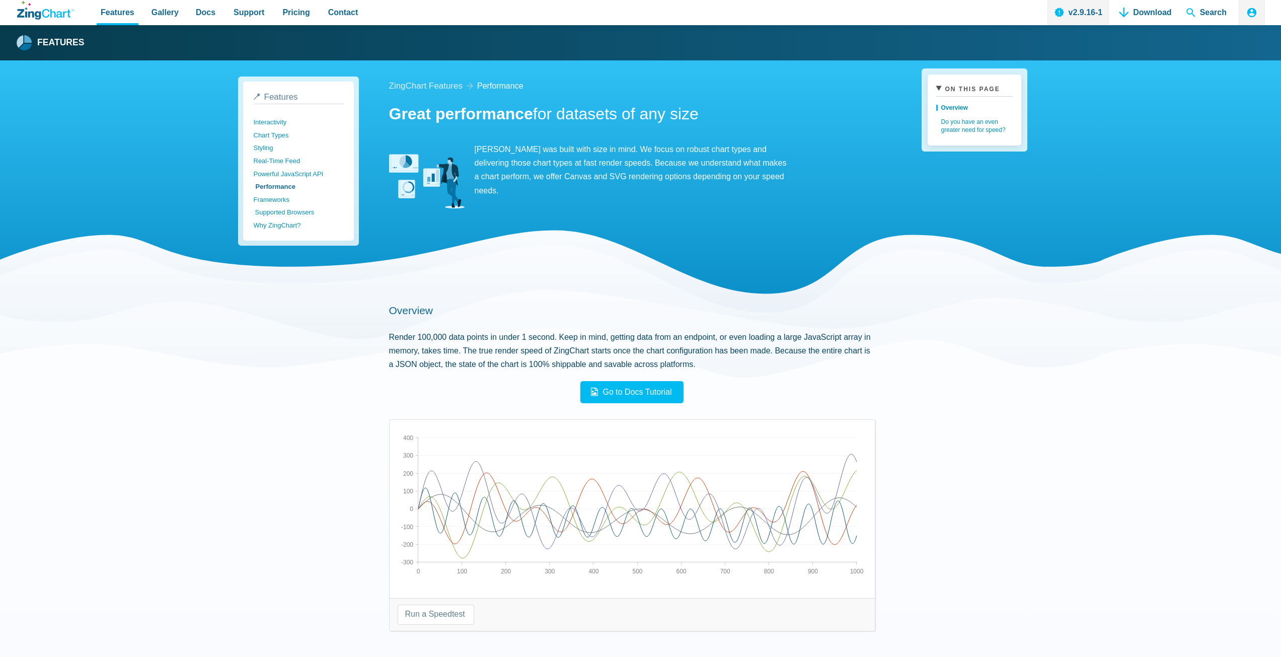
click at [282, 208] on link "Supported Browsers" at bounding box center [300, 212] width 90 height 13
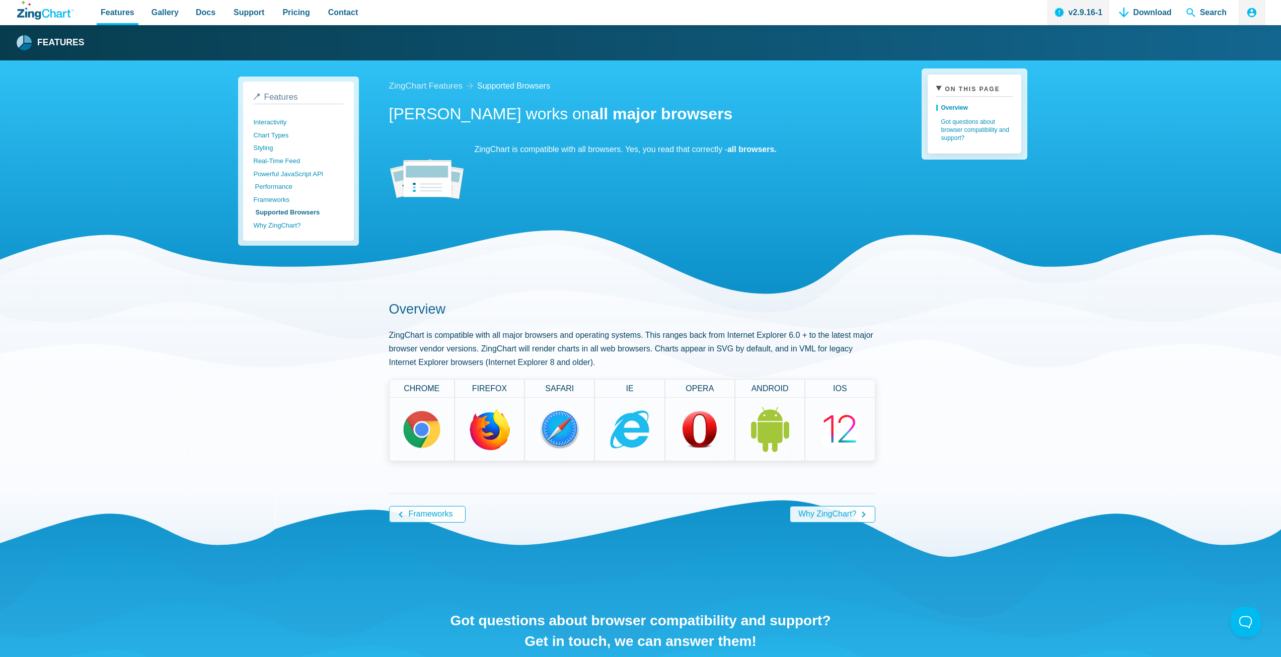
click at [283, 188] on link "Performance" at bounding box center [300, 186] width 90 height 13
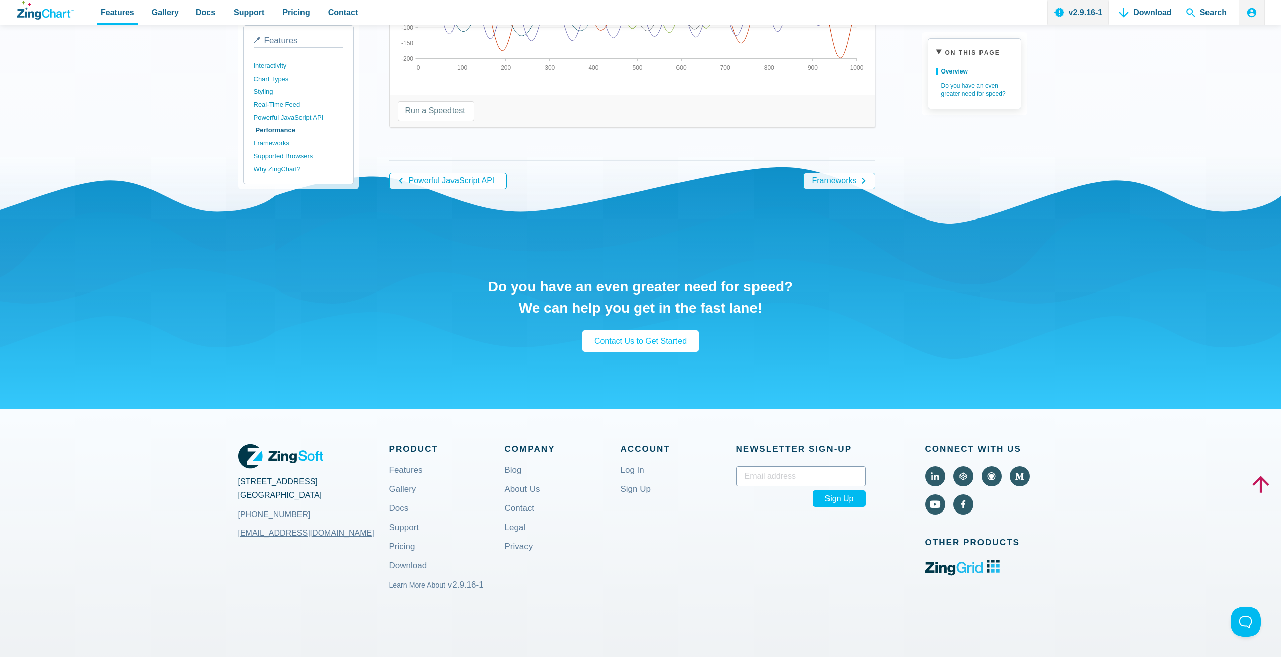
scroll to position [252, 0]
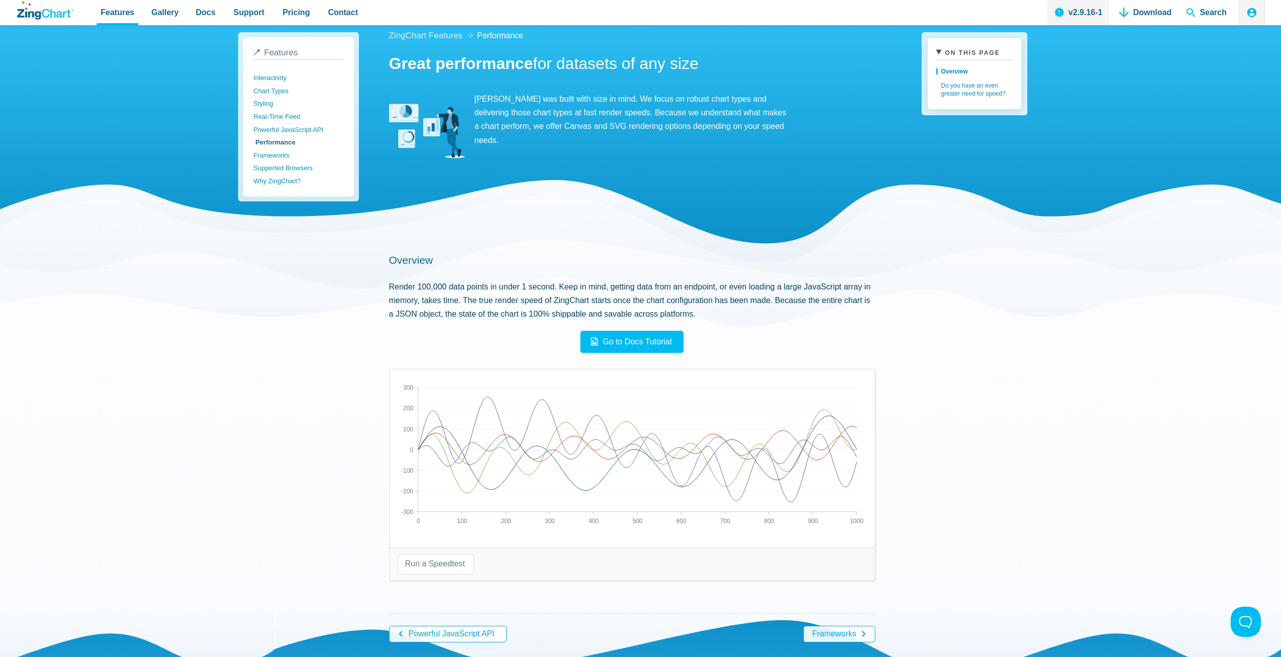
scroll to position [101, 0]
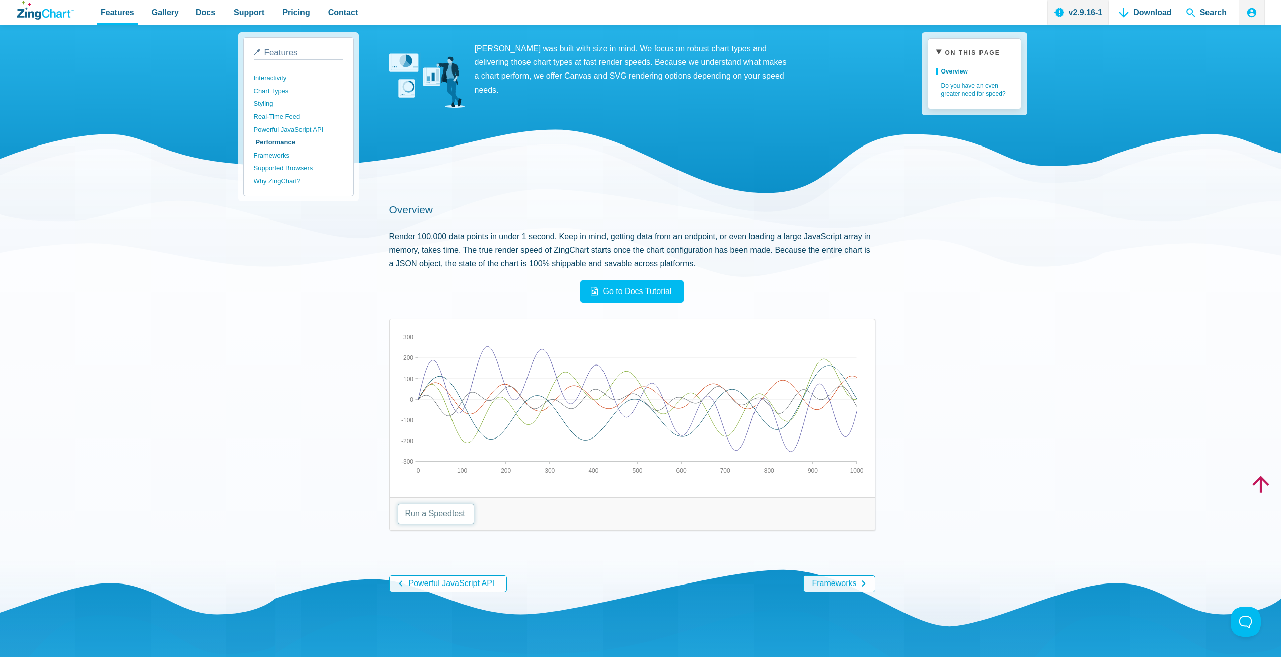
click at [448, 513] on select "Run a Speedtest 5,000 Points 10,000 Points 25,000 Points 50,000 Points 100,000 …" at bounding box center [436, 514] width 76 height 20
select select "100000"
click at [398, 504] on select "Run a Speedtest 5,000 Points 10,000 Points 25,000 Points 50,000 Points 100,000 …" at bounding box center [436, 514] width 76 height 20
click at [648, 280] on section "Overview Render 100,000 data points in under 1 second. Keep in mind, getting da…" at bounding box center [632, 253] width 486 height 100
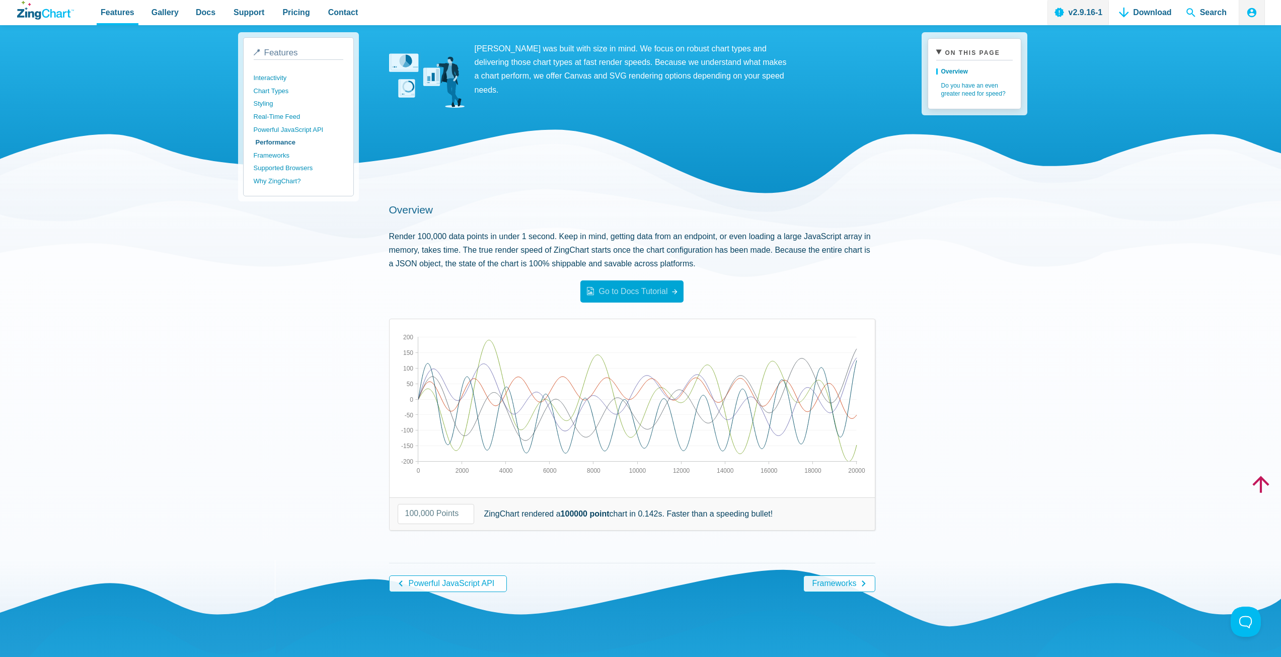
click at [648, 288] on span "Go to Docs Tutorial" at bounding box center [628, 291] width 80 height 9
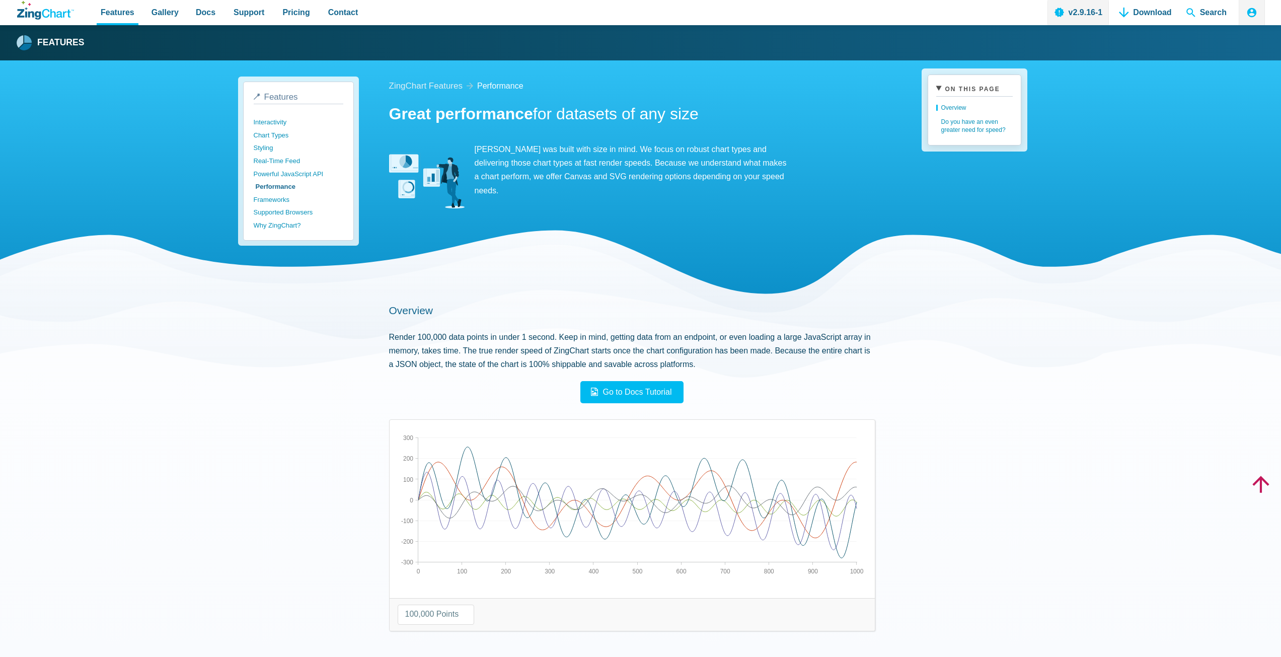
select select "100000"
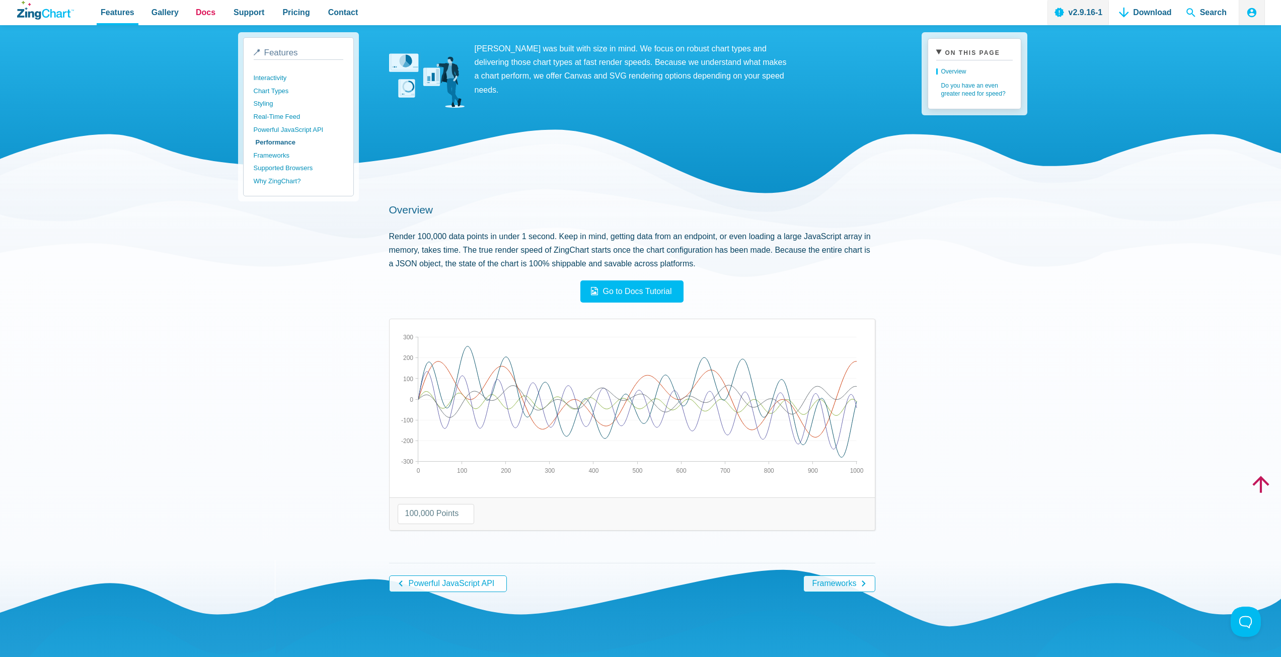
click at [199, 13] on span "Docs" at bounding box center [206, 13] width 20 height 14
